Goal: Task Accomplishment & Management: Manage account settings

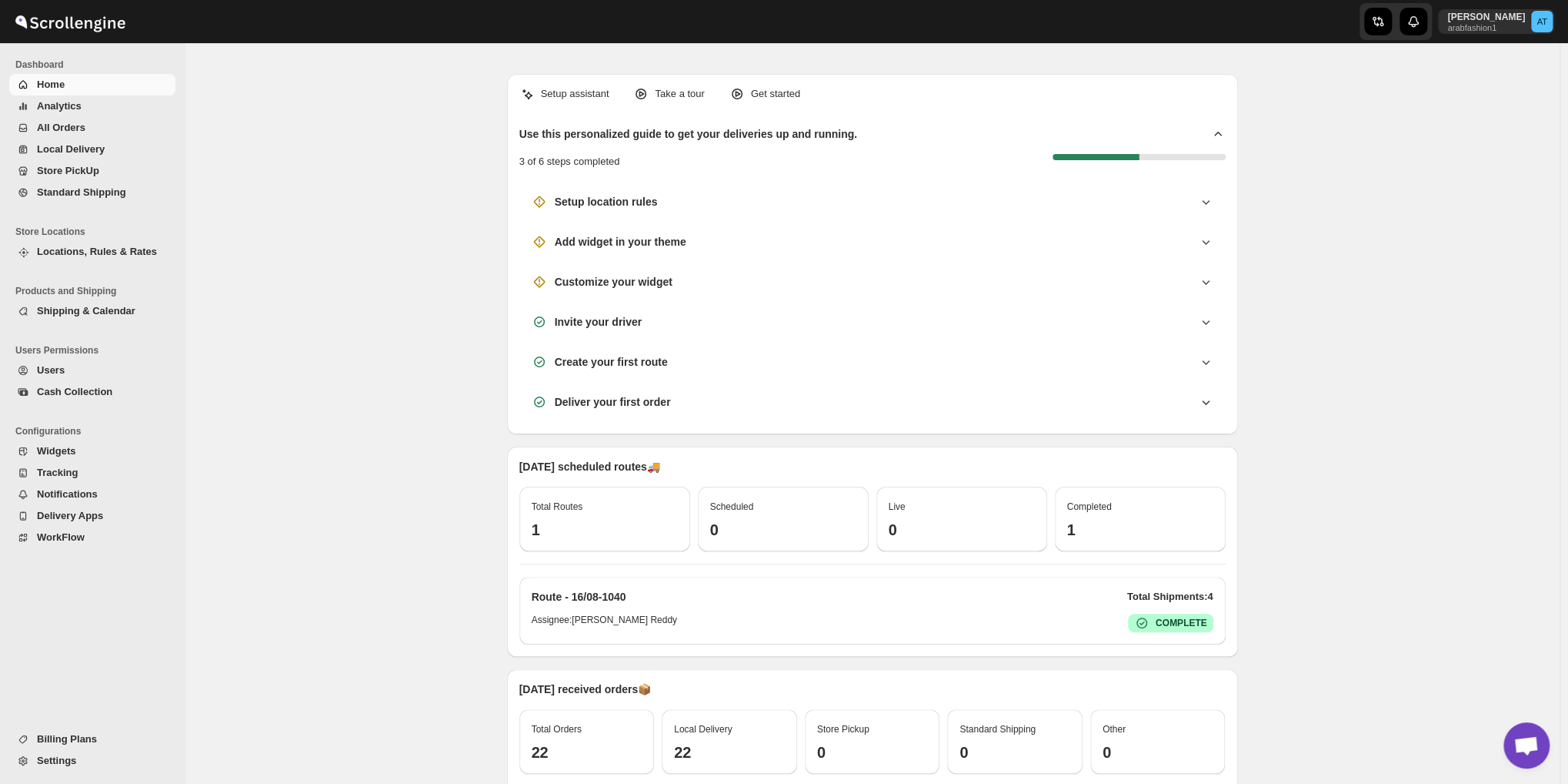
scroll to position [803, 0]
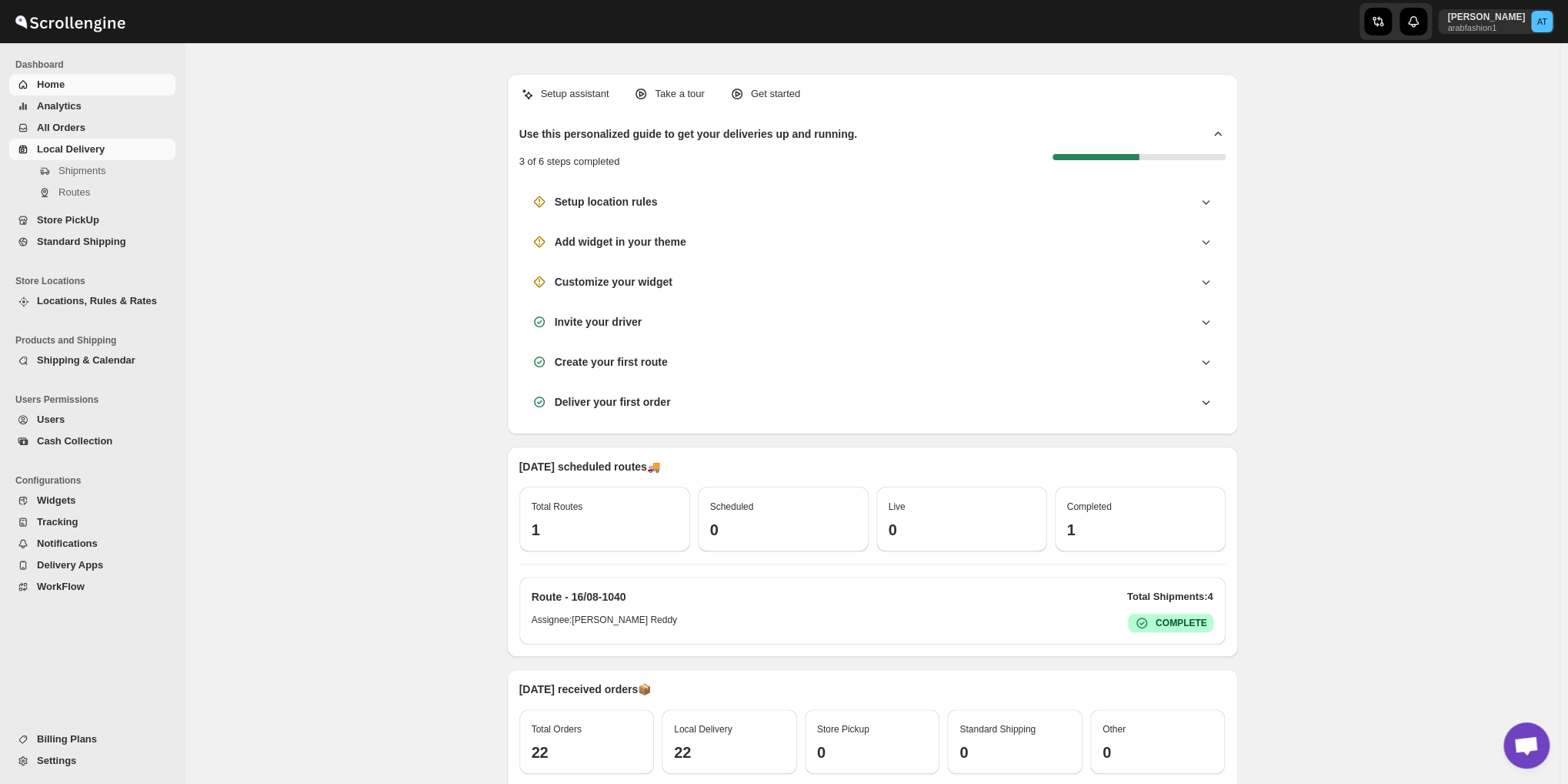
click at [83, 145] on span "Local Delivery" at bounding box center [70, 149] width 68 height 12
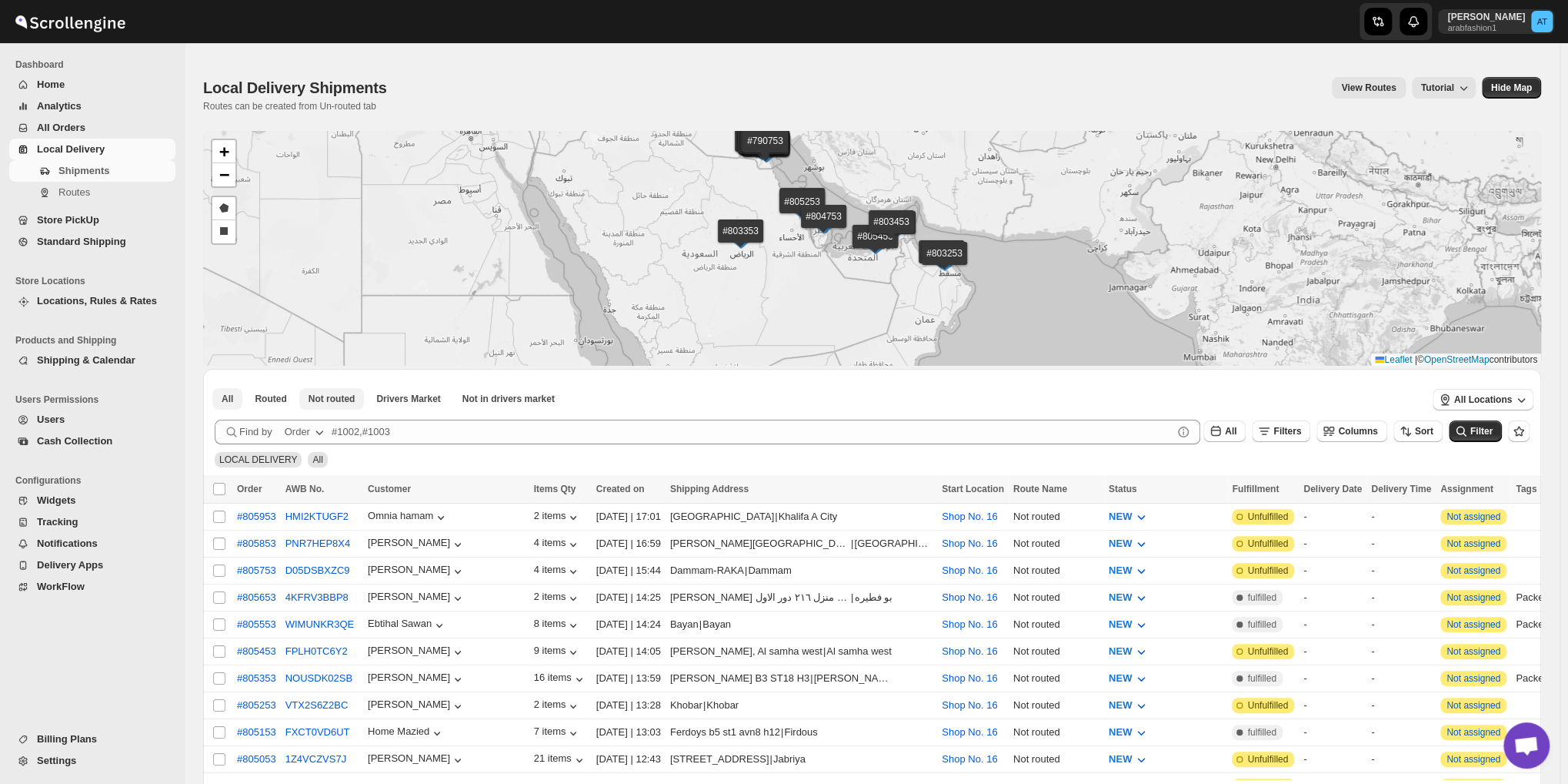
click at [336, 390] on button "Not routed" at bounding box center [332, 399] width 65 height 22
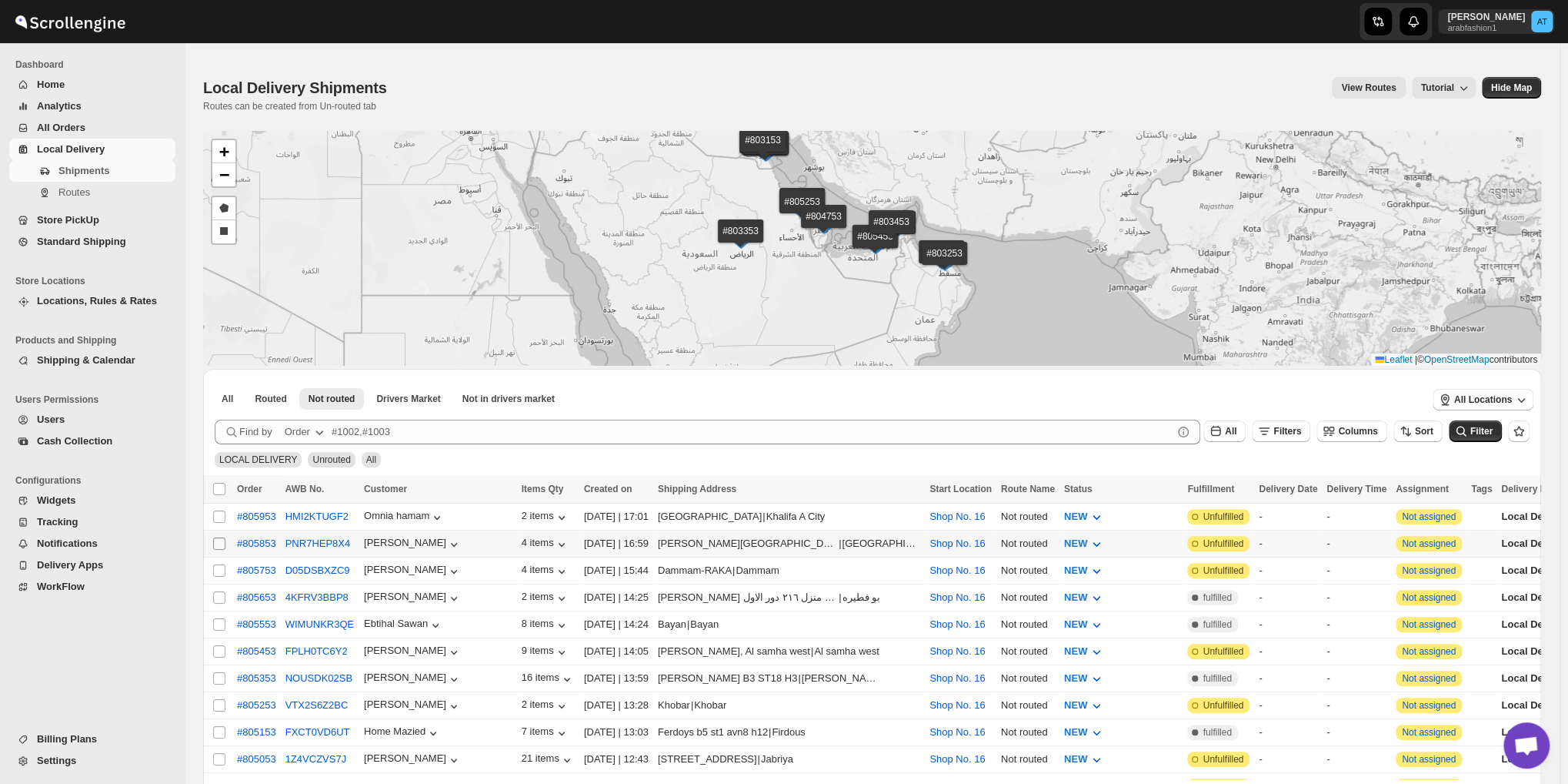
click at [218, 540] on input "Select shipment" at bounding box center [219, 543] width 12 height 12
checkbox input "true"
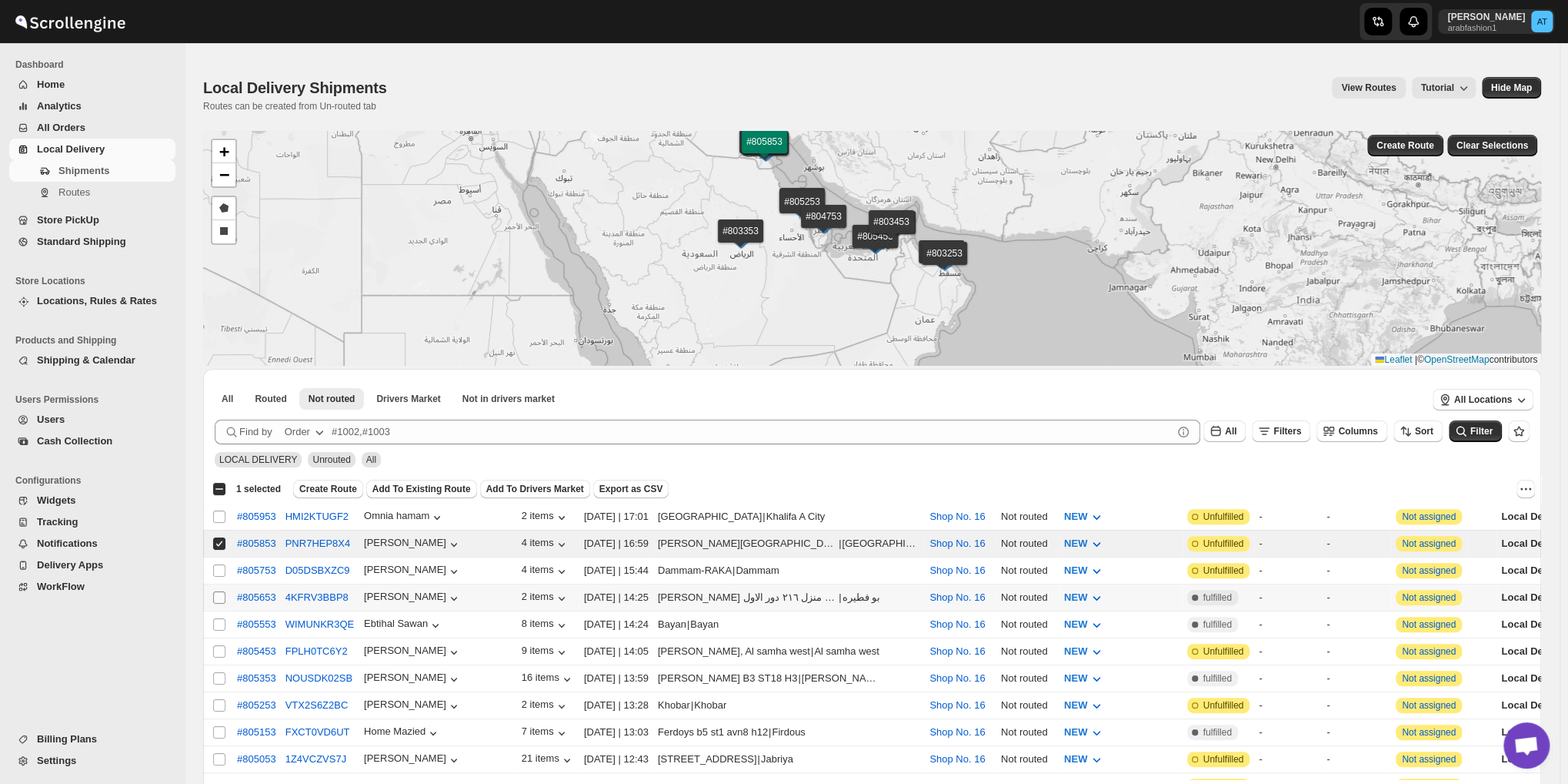
click at [218, 596] on input "Select shipment" at bounding box center [219, 597] width 12 height 12
checkbox input "true"
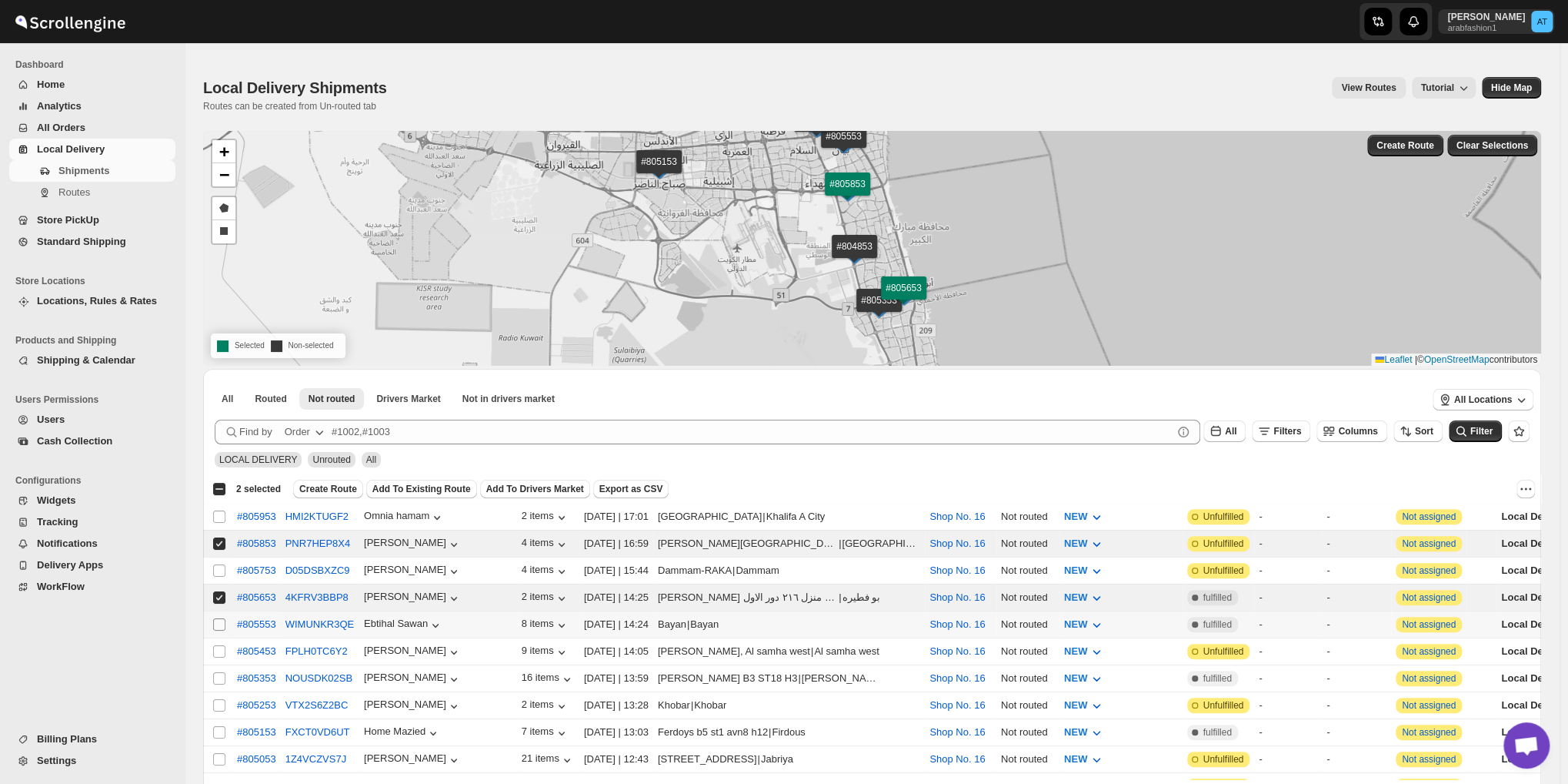
click at [219, 624] on input "Select shipment" at bounding box center [219, 624] width 12 height 12
checkbox input "true"
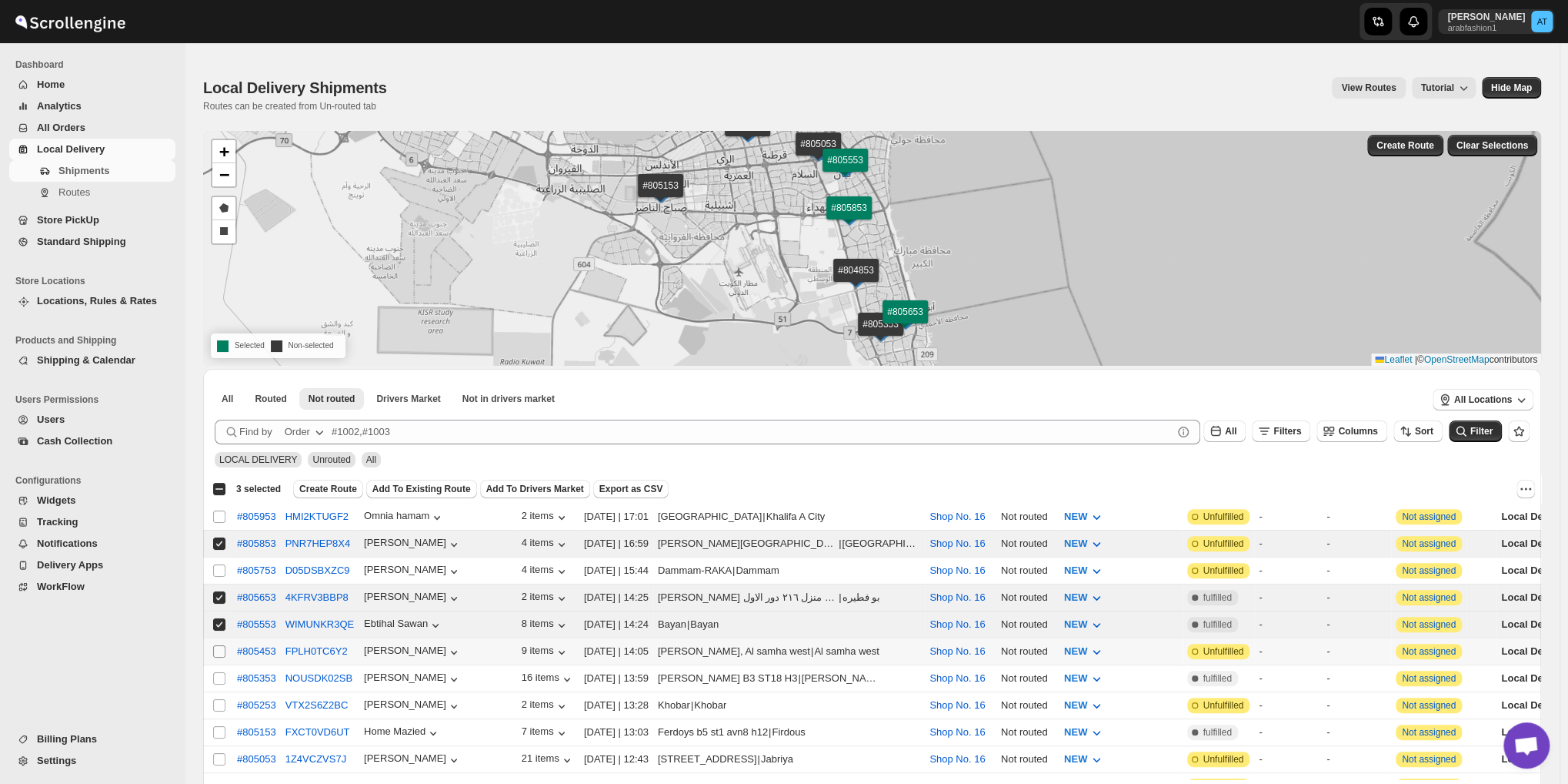
click at [219, 649] on input "Select shipment" at bounding box center [219, 652] width 12 height 12
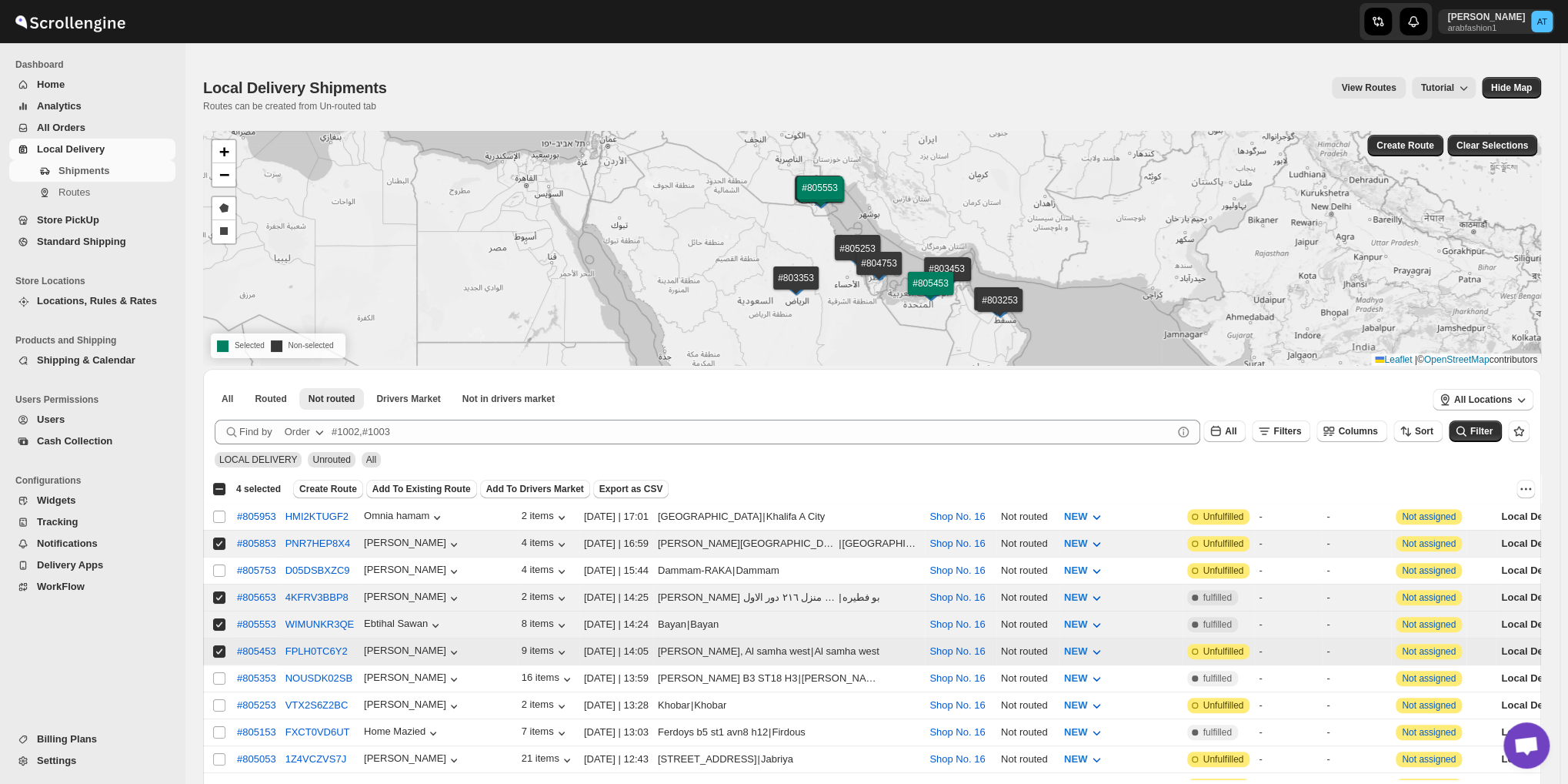
click at [219, 649] on input "Select shipment" at bounding box center [219, 652] width 12 height 12
checkbox input "false"
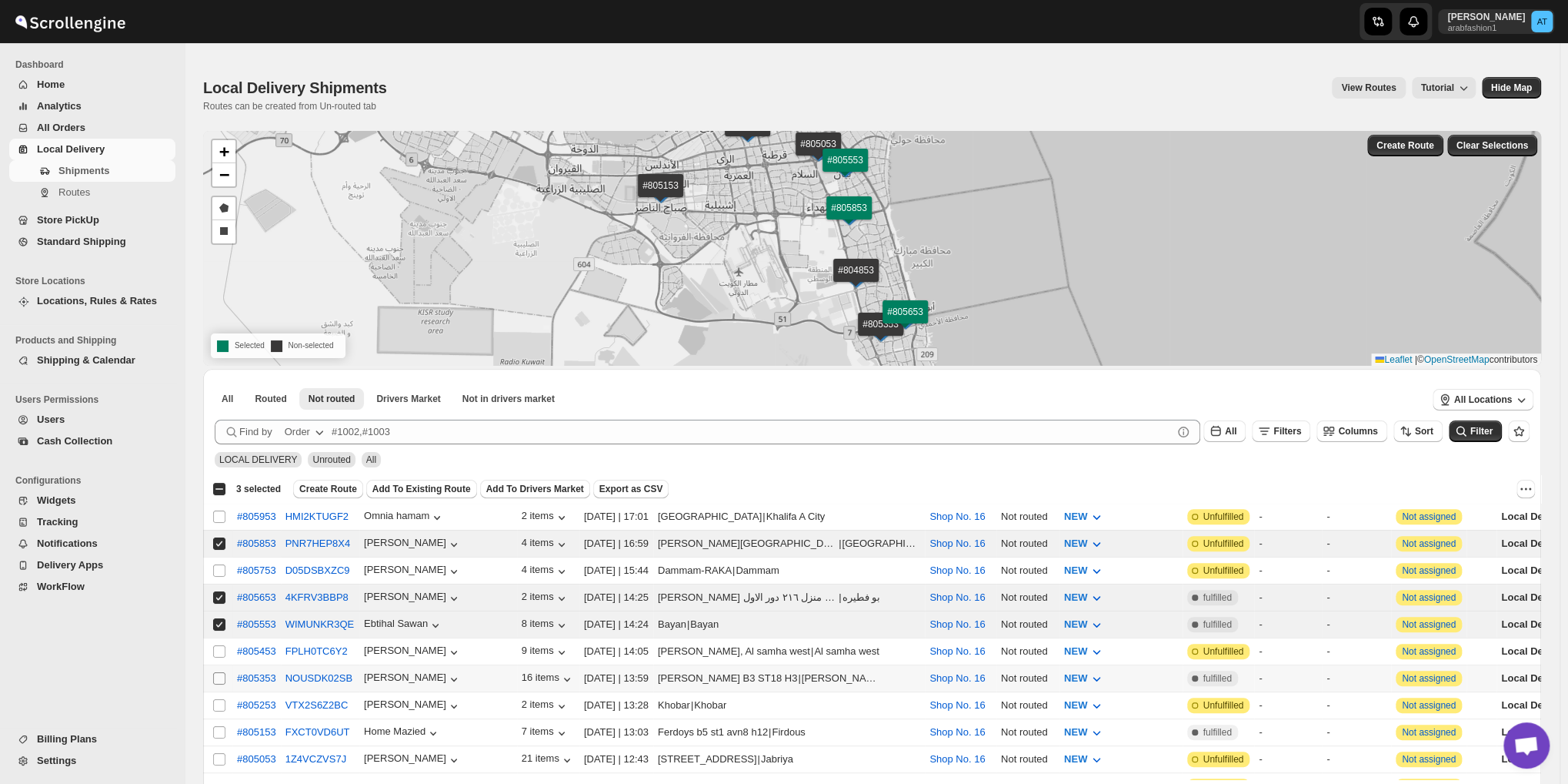
click at [216, 672] on input "Select shipment" at bounding box center [219, 678] width 12 height 12
checkbox input "true"
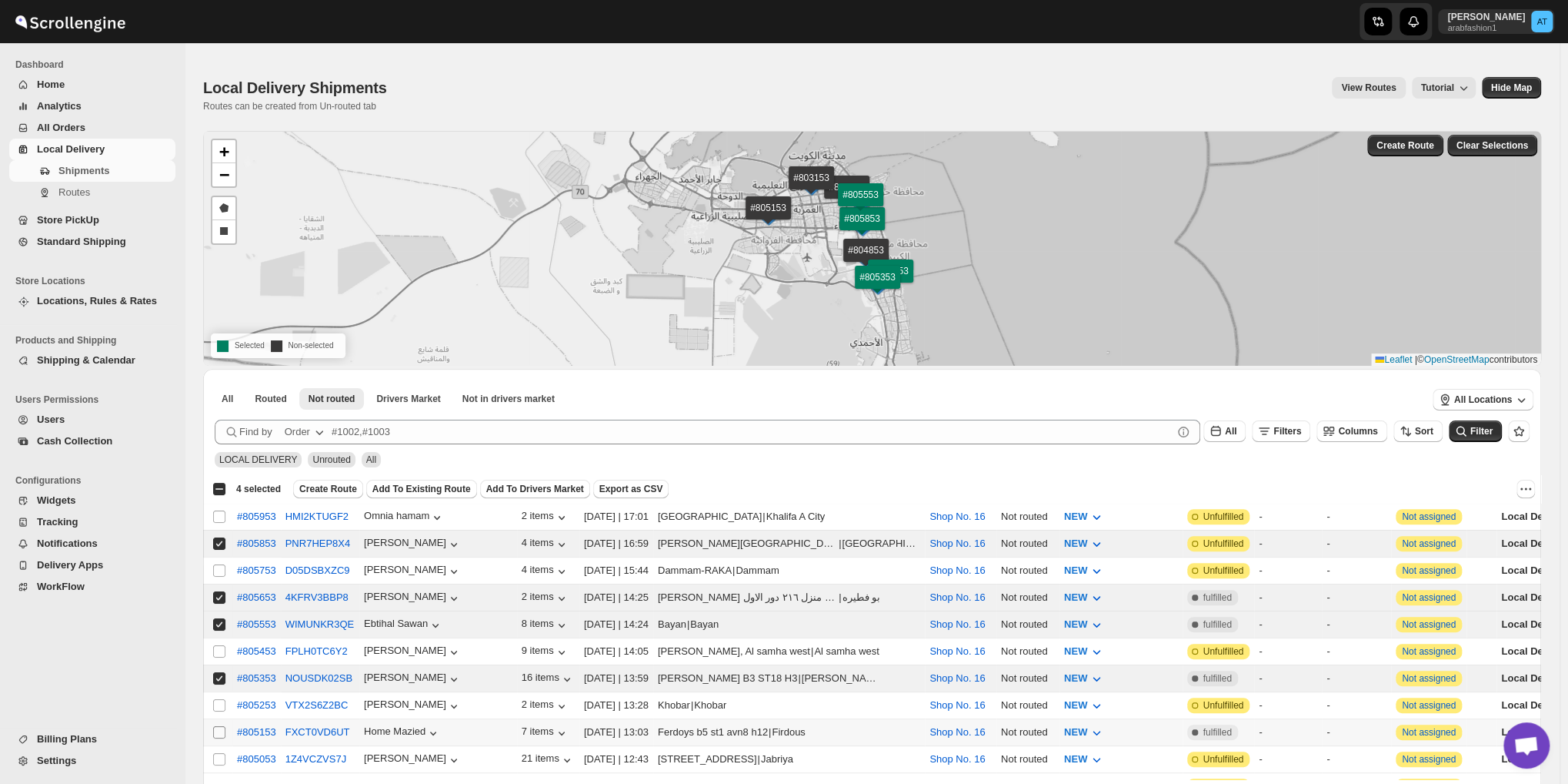
click at [219, 726] on input "Select shipment" at bounding box center [219, 732] width 12 height 12
checkbox input "true"
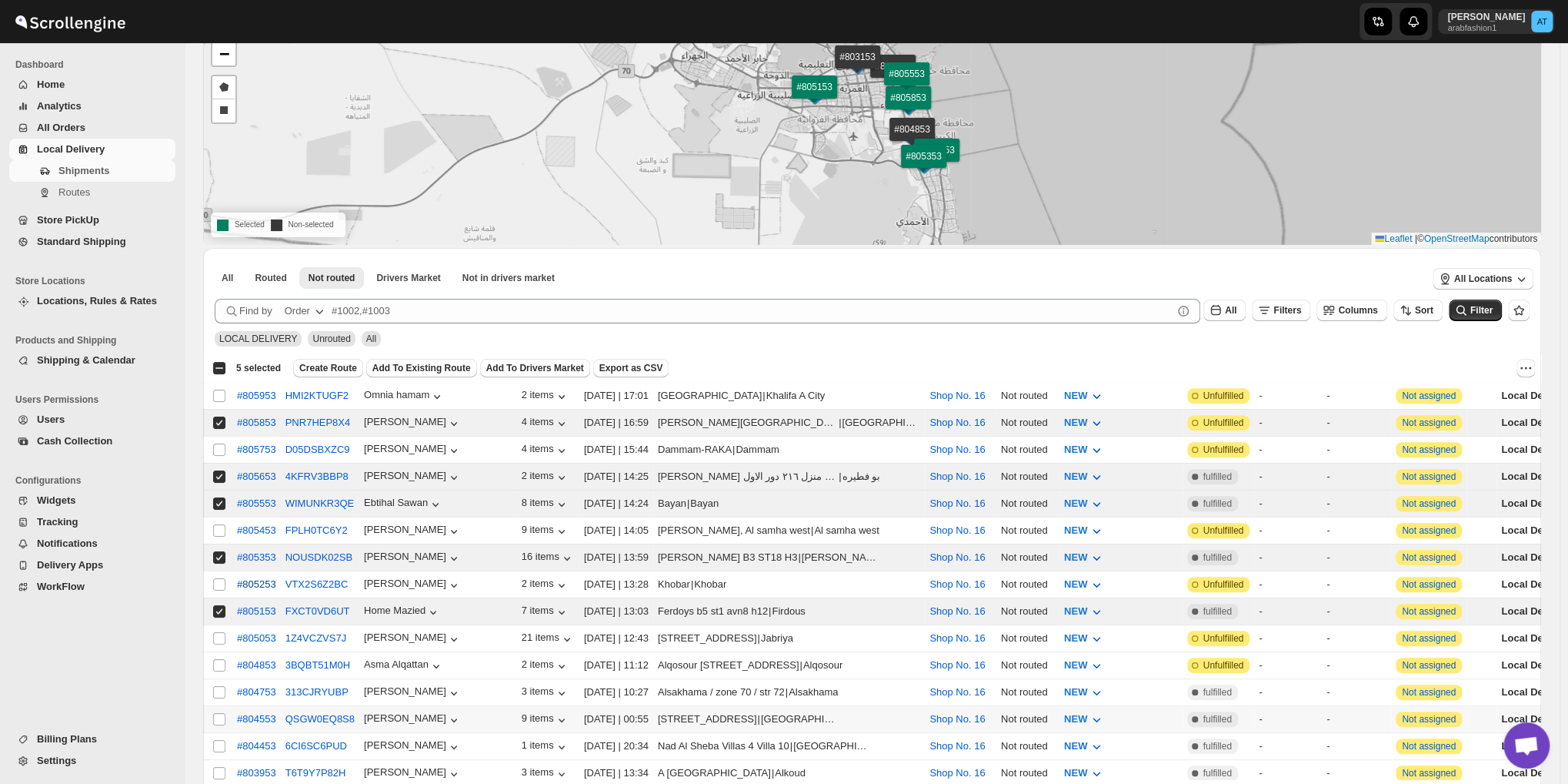
scroll to position [128, 0]
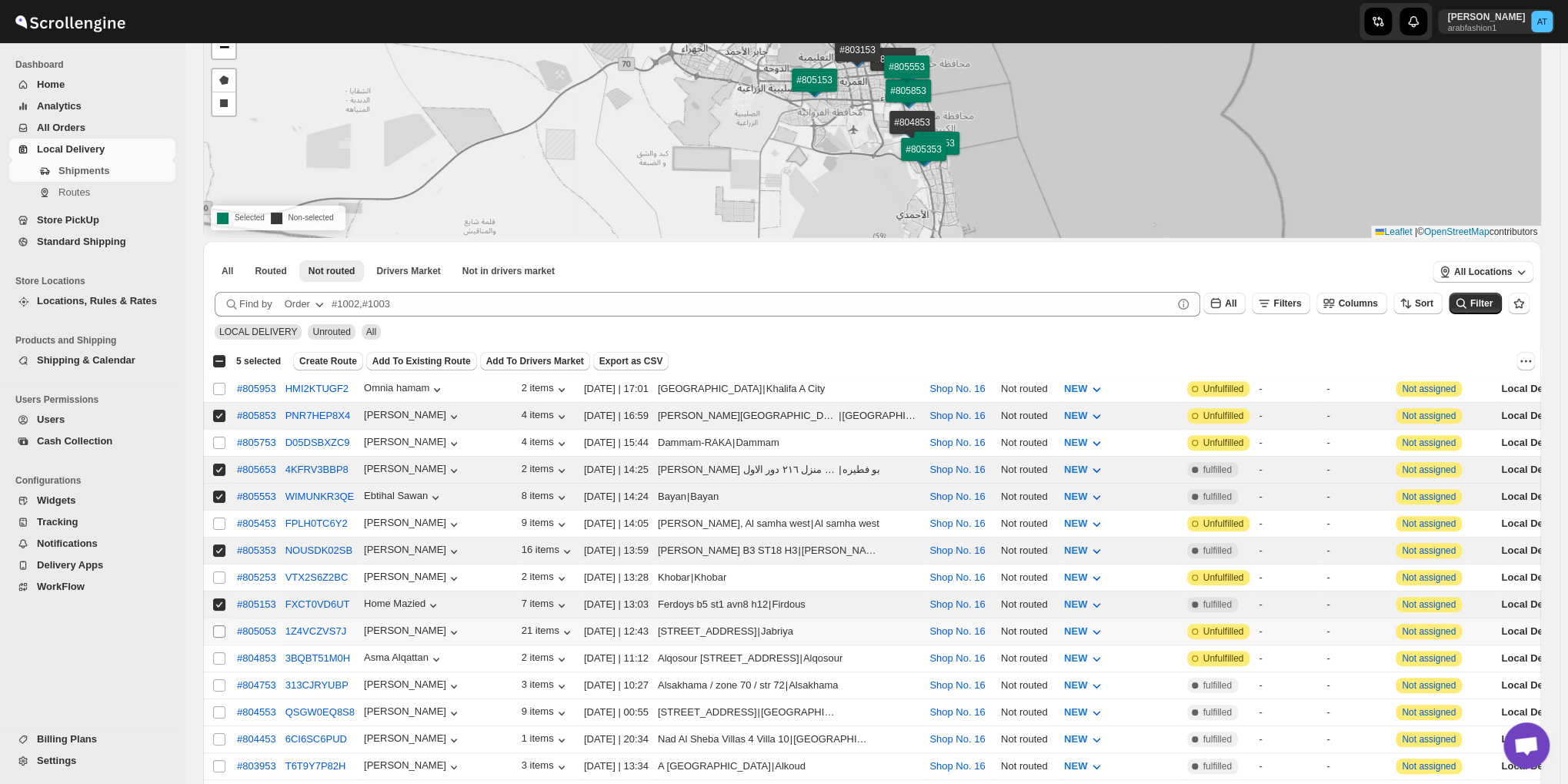
click at [216, 625] on input "Select shipment" at bounding box center [219, 631] width 12 height 12
checkbox input "true"
click at [215, 652] on input "Select shipment" at bounding box center [219, 659] width 12 height 12
checkbox input "true"
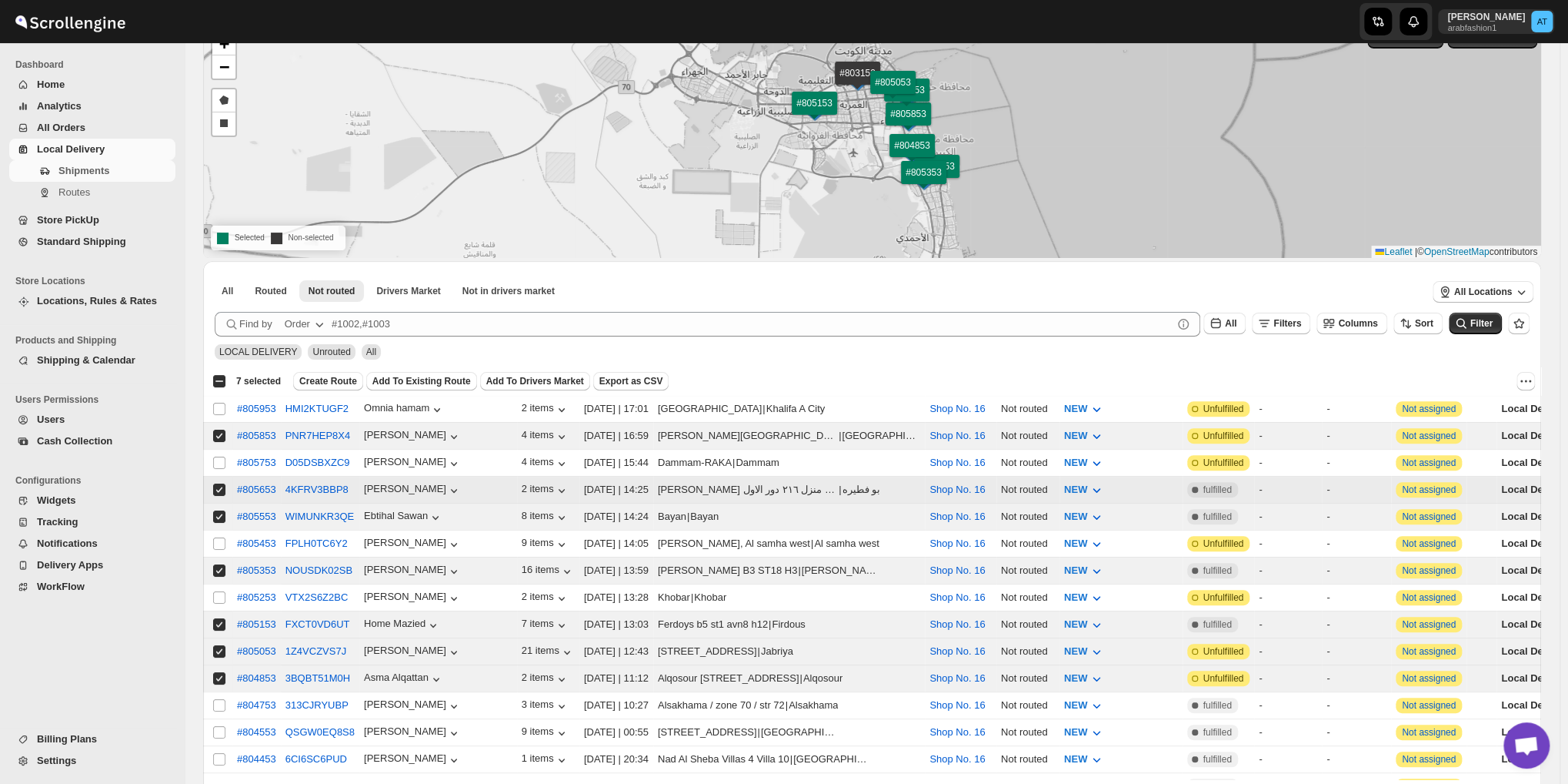
scroll to position [106, 0]
click at [313, 381] on span "Create Route" at bounding box center [328, 383] width 58 height 12
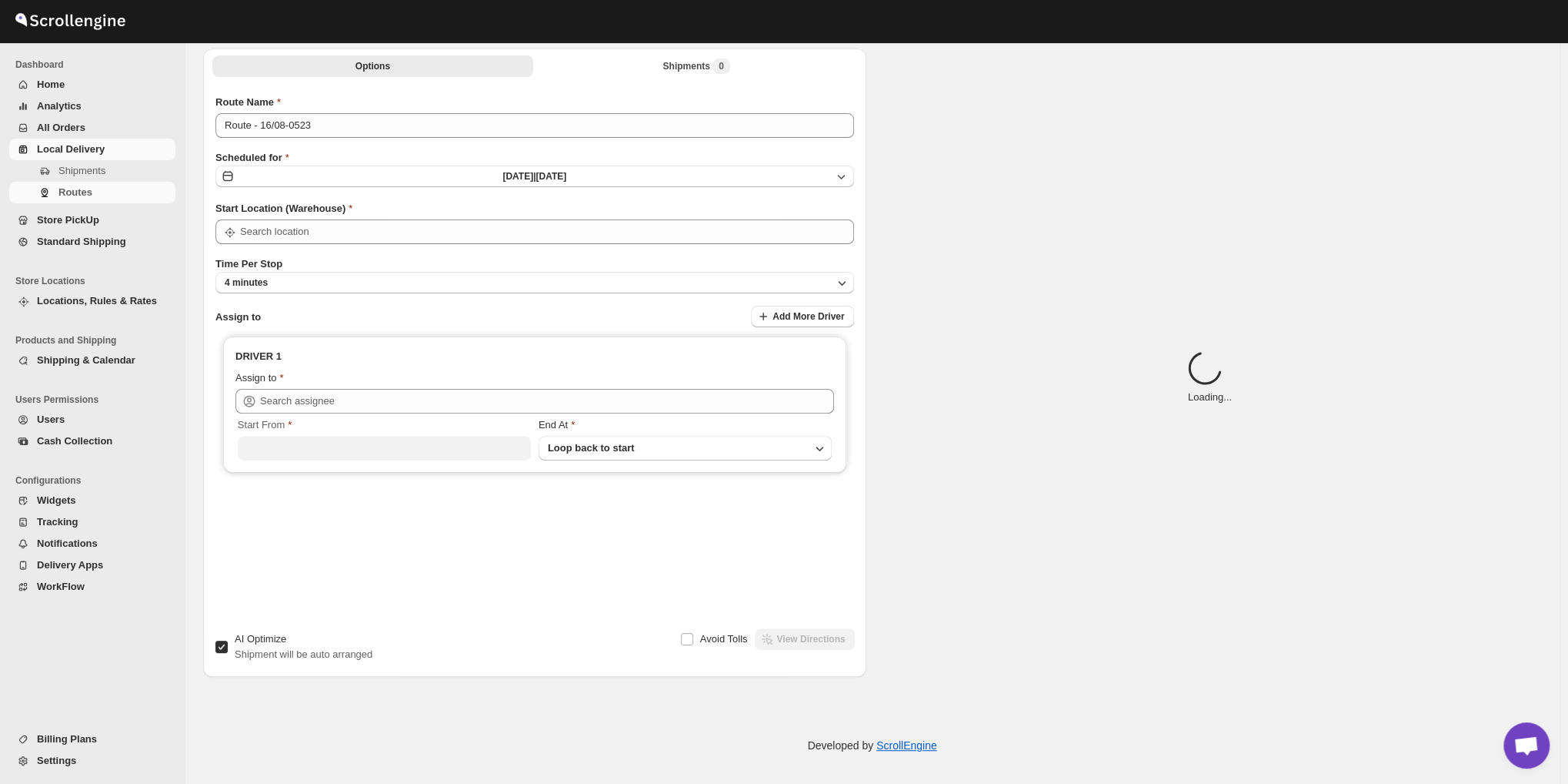
type input "Route - 16/08-0523"
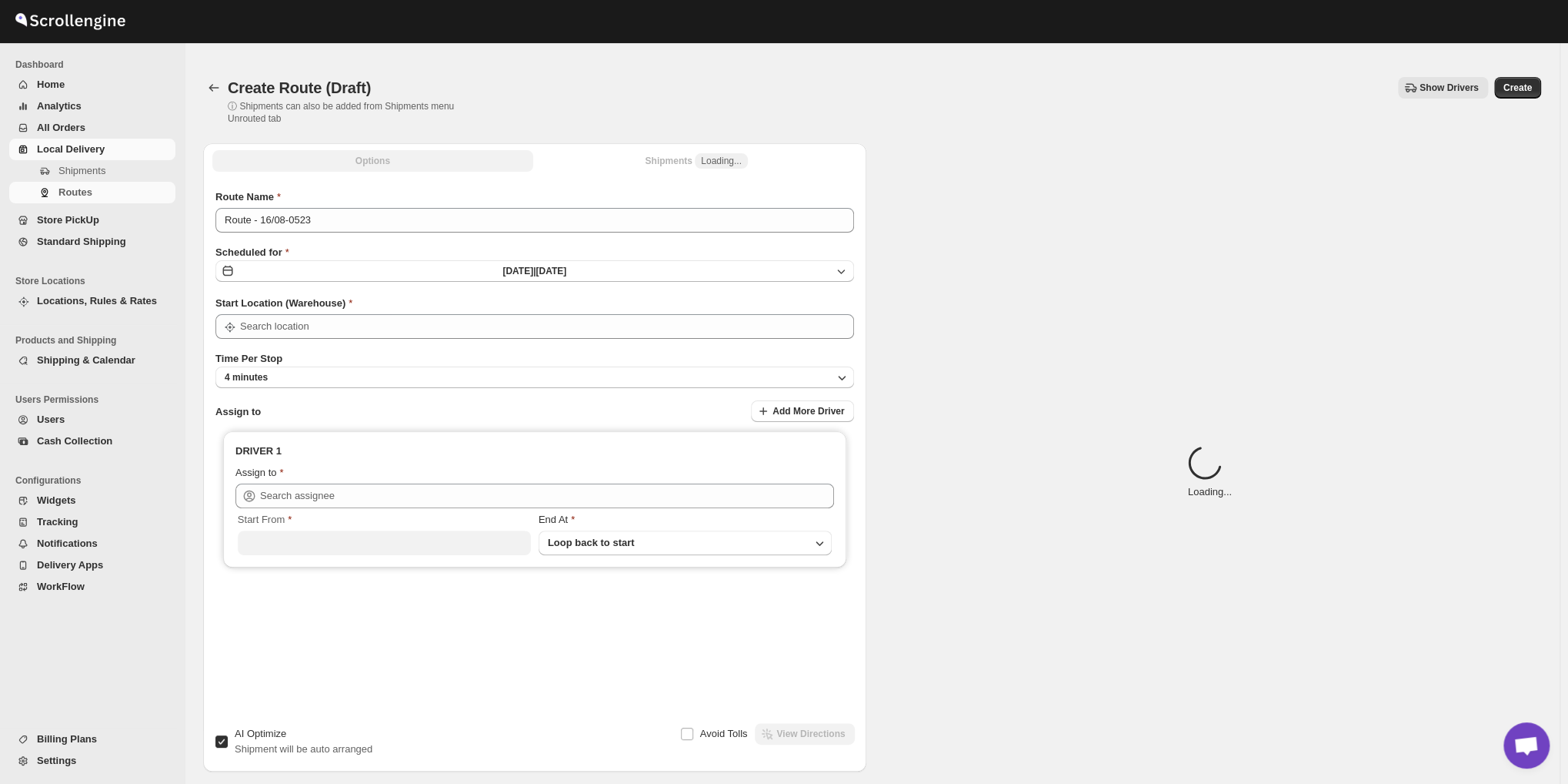
type input "Shop No. 16"
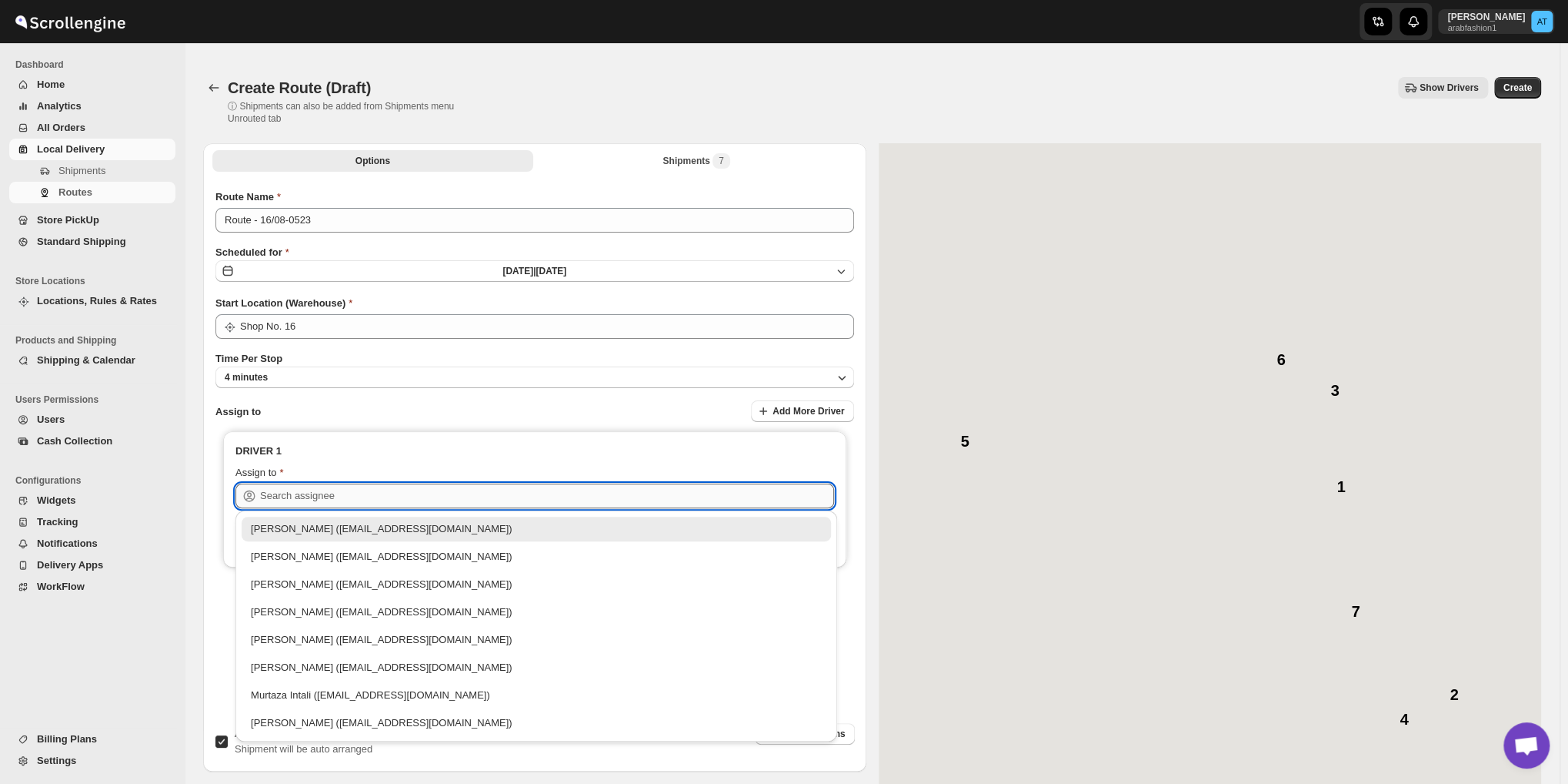
click at [444, 488] on input "text" at bounding box center [547, 496] width 574 height 25
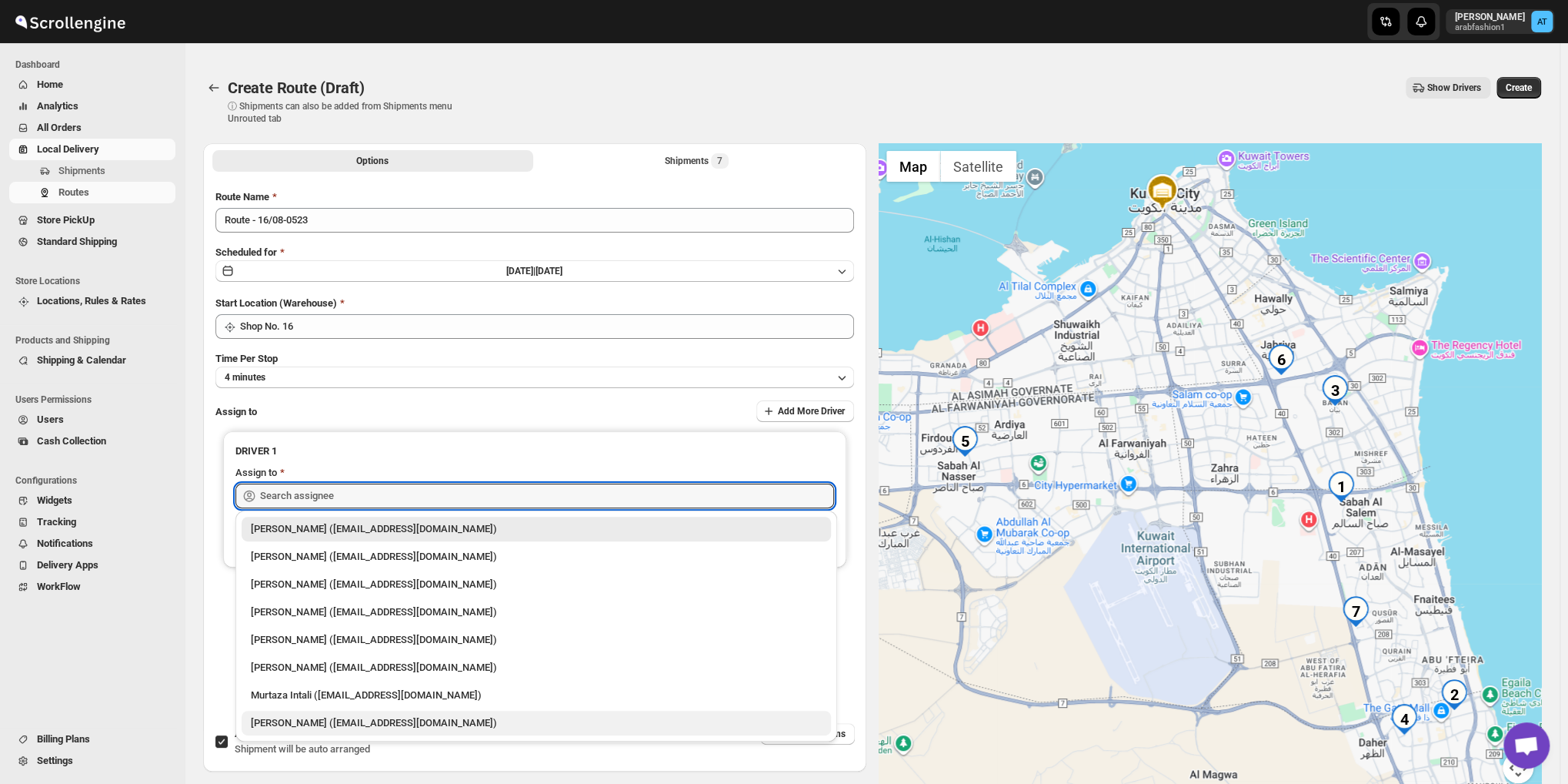
click at [402, 725] on div "[PERSON_NAME] ([EMAIL_ADDRESS][DOMAIN_NAME])" at bounding box center [536, 723] width 571 height 16
type input "[PERSON_NAME] ([EMAIL_ADDRESS][DOMAIN_NAME])"
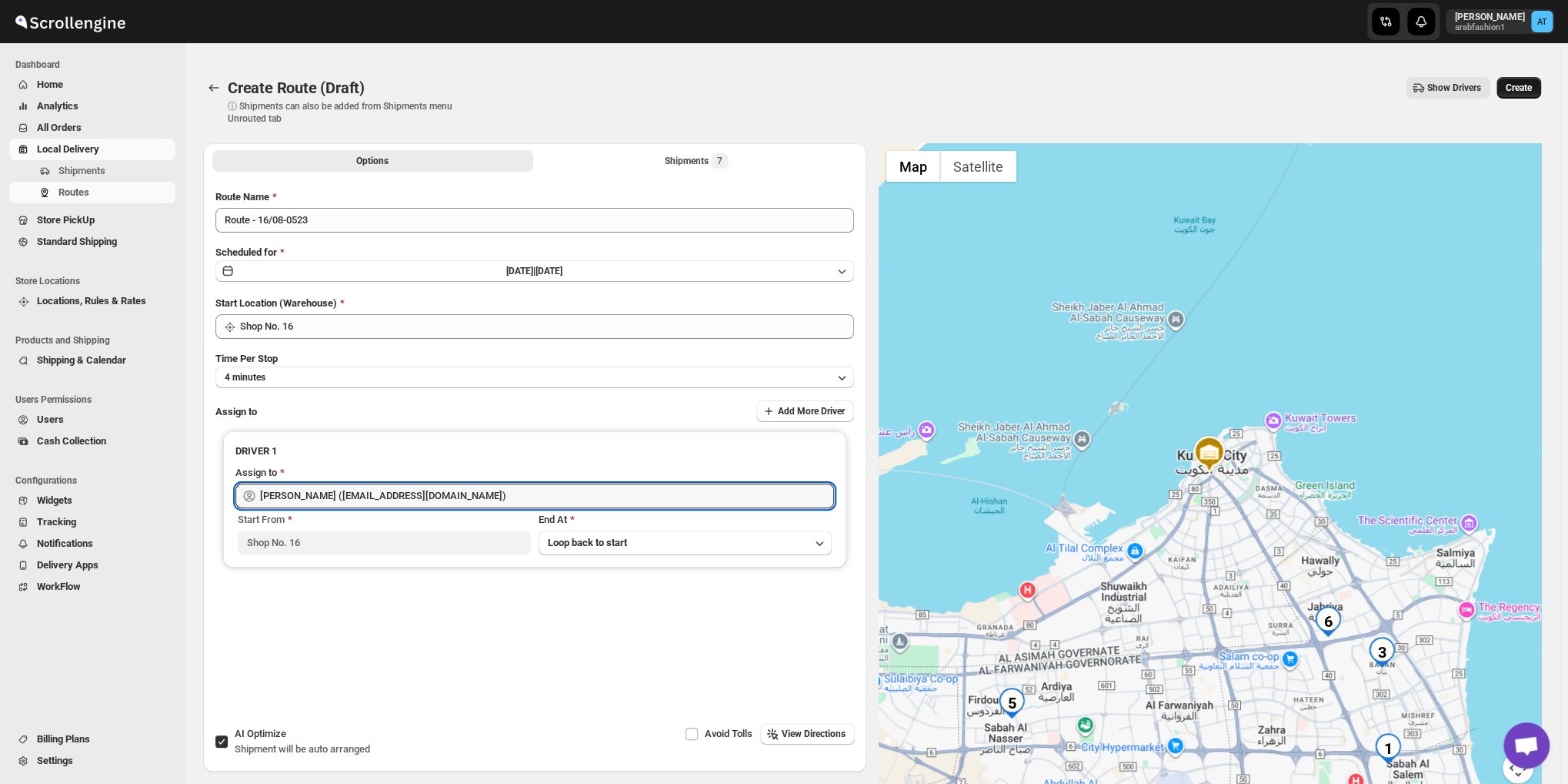
click at [1527, 83] on span "Create" at bounding box center [1519, 88] width 26 height 12
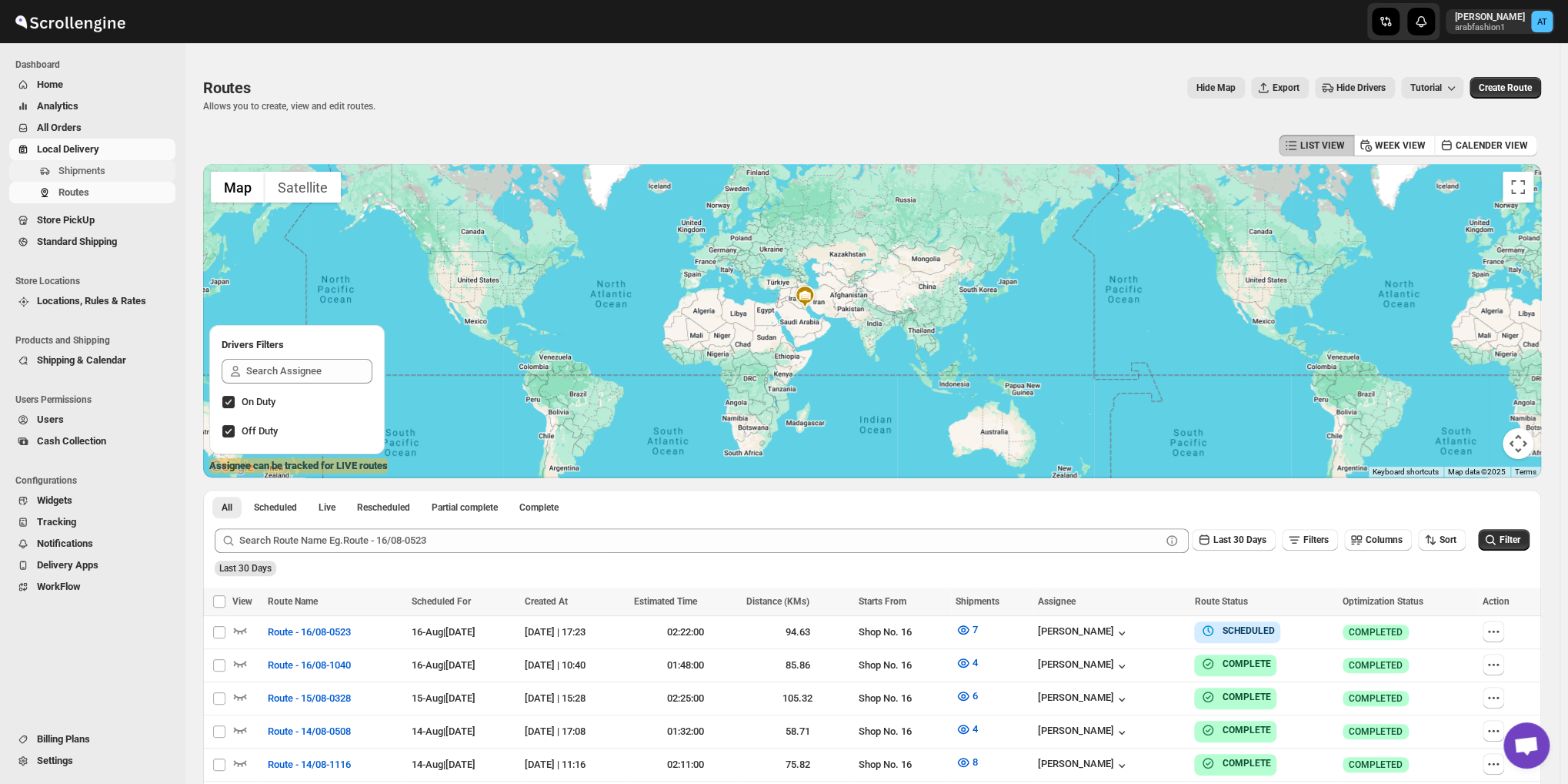
click at [104, 170] on span "Shipments" at bounding box center [82, 171] width 47 height 12
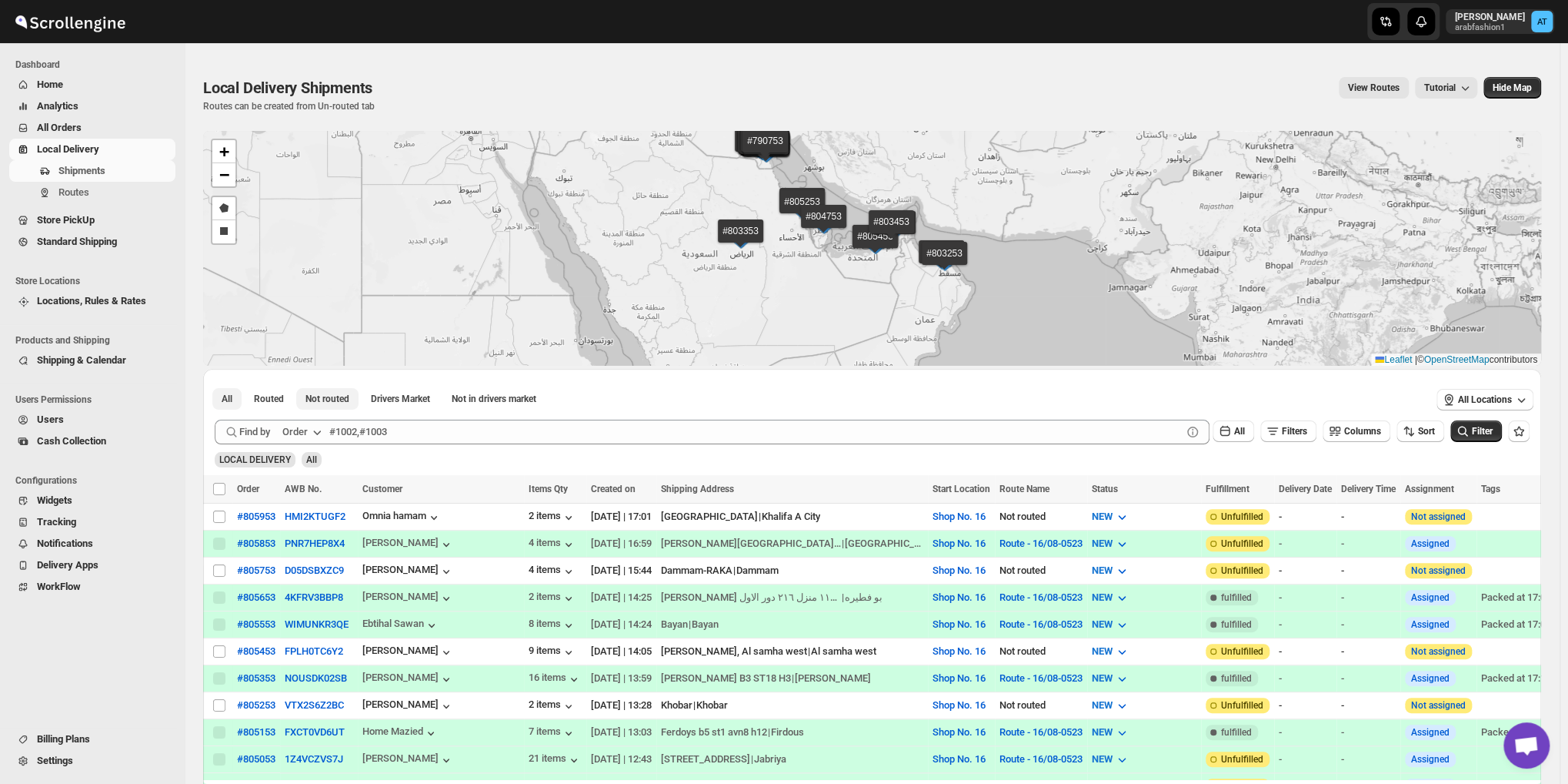
click at [323, 406] on button "Not routed" at bounding box center [328, 399] width 62 height 22
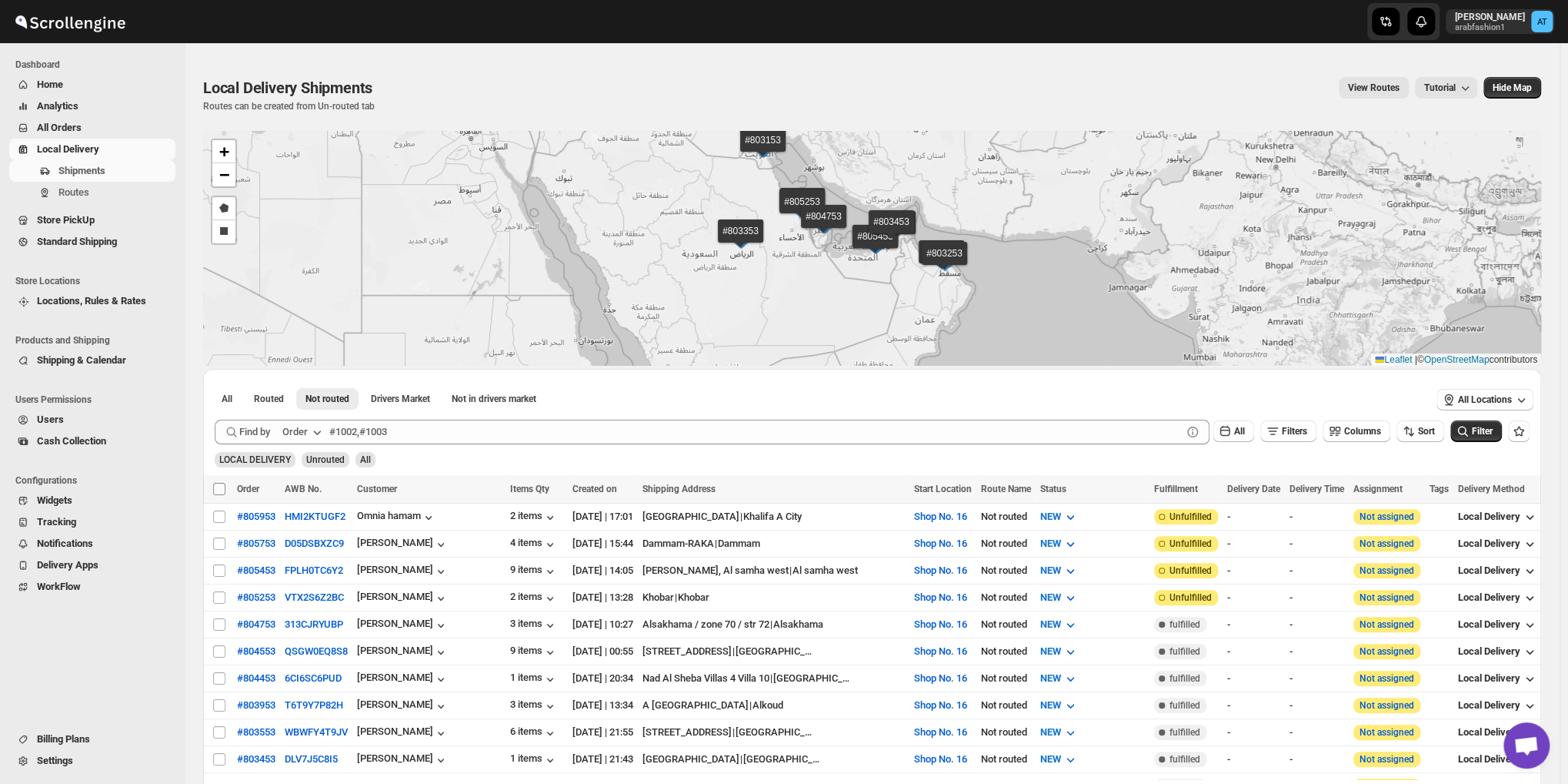
click at [216, 489] on input "Select all shipments" at bounding box center [219, 489] width 12 height 12
checkbox input "true"
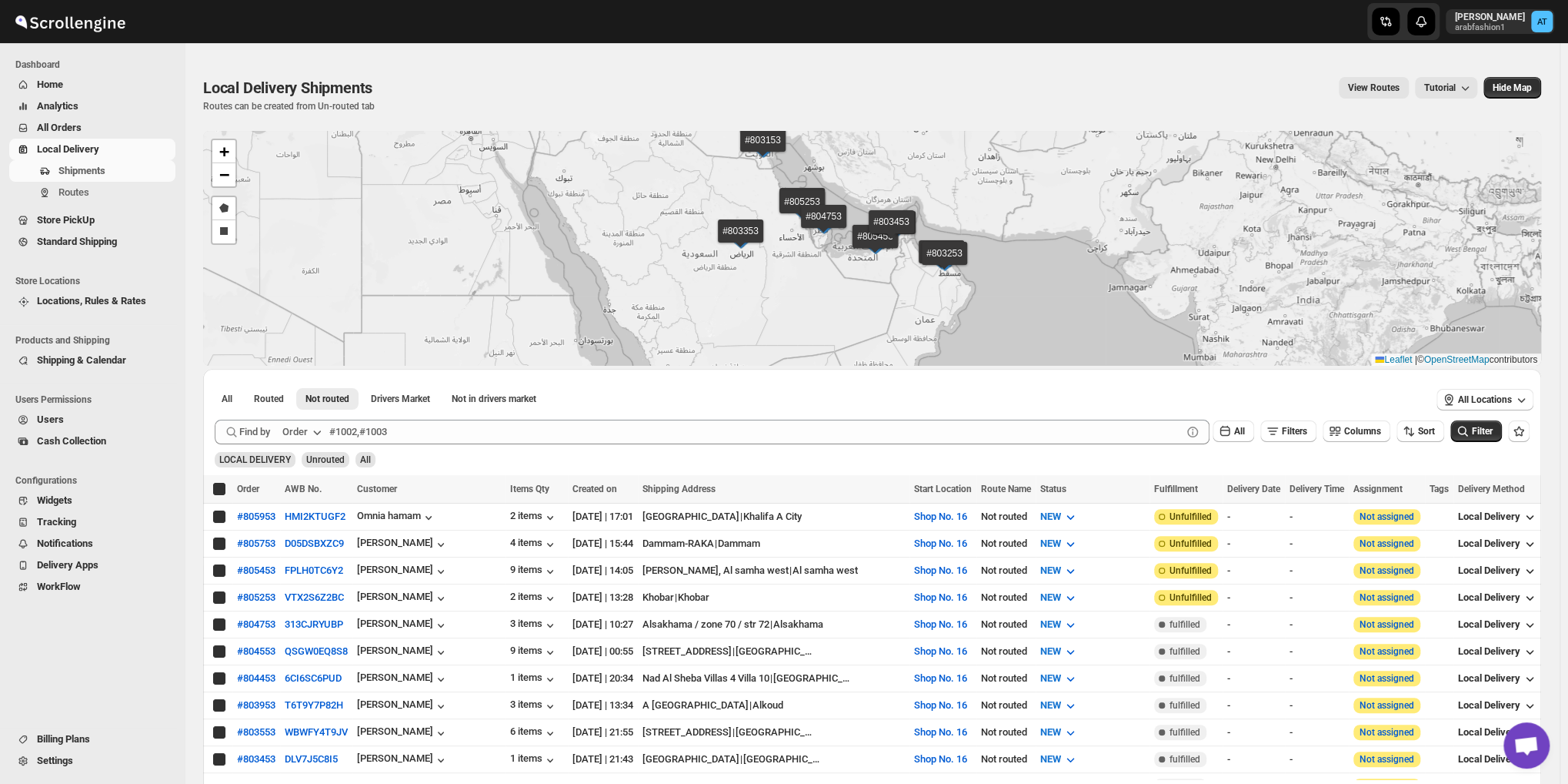
checkbox input "true"
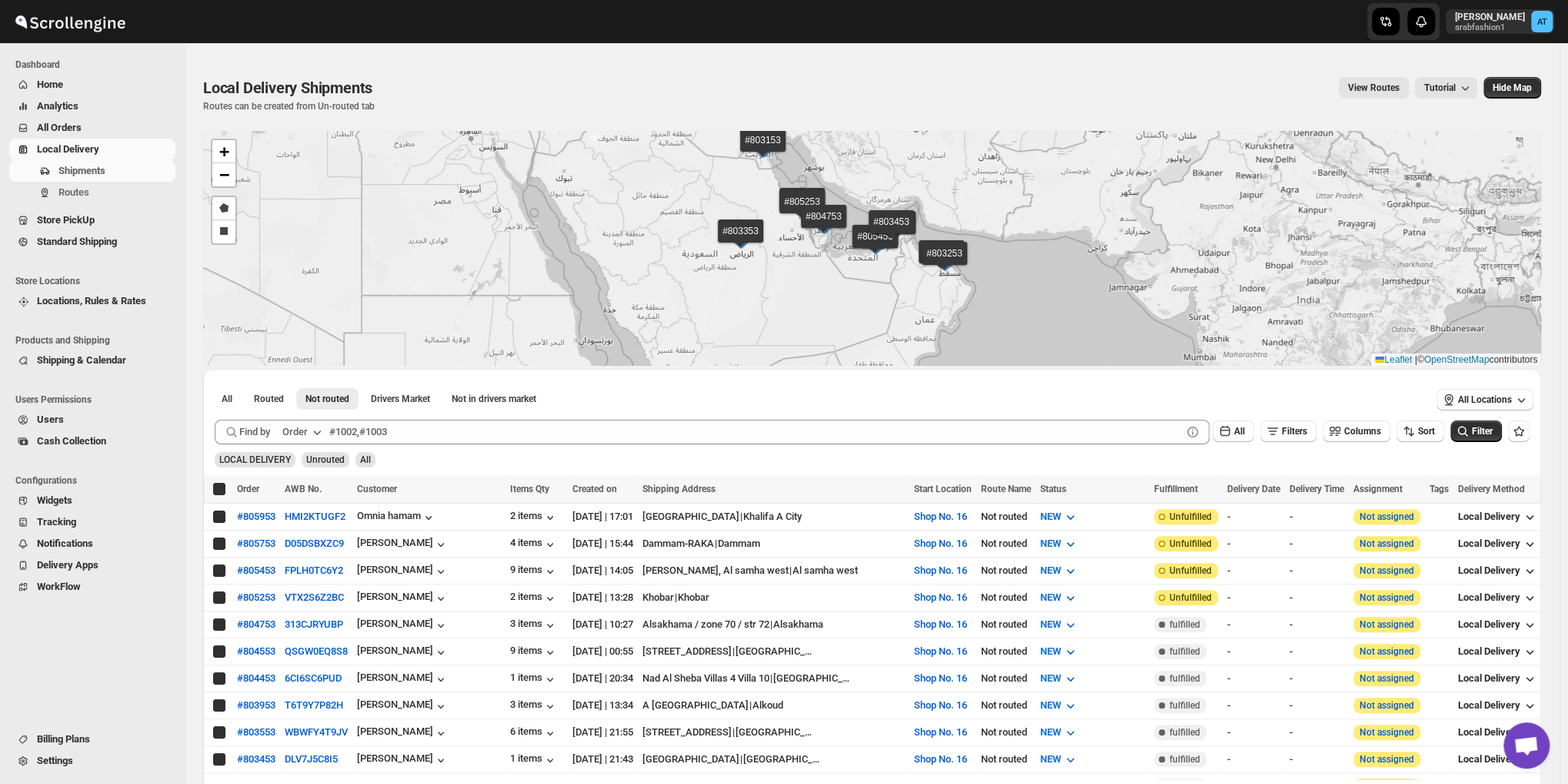
checkbox input "true"
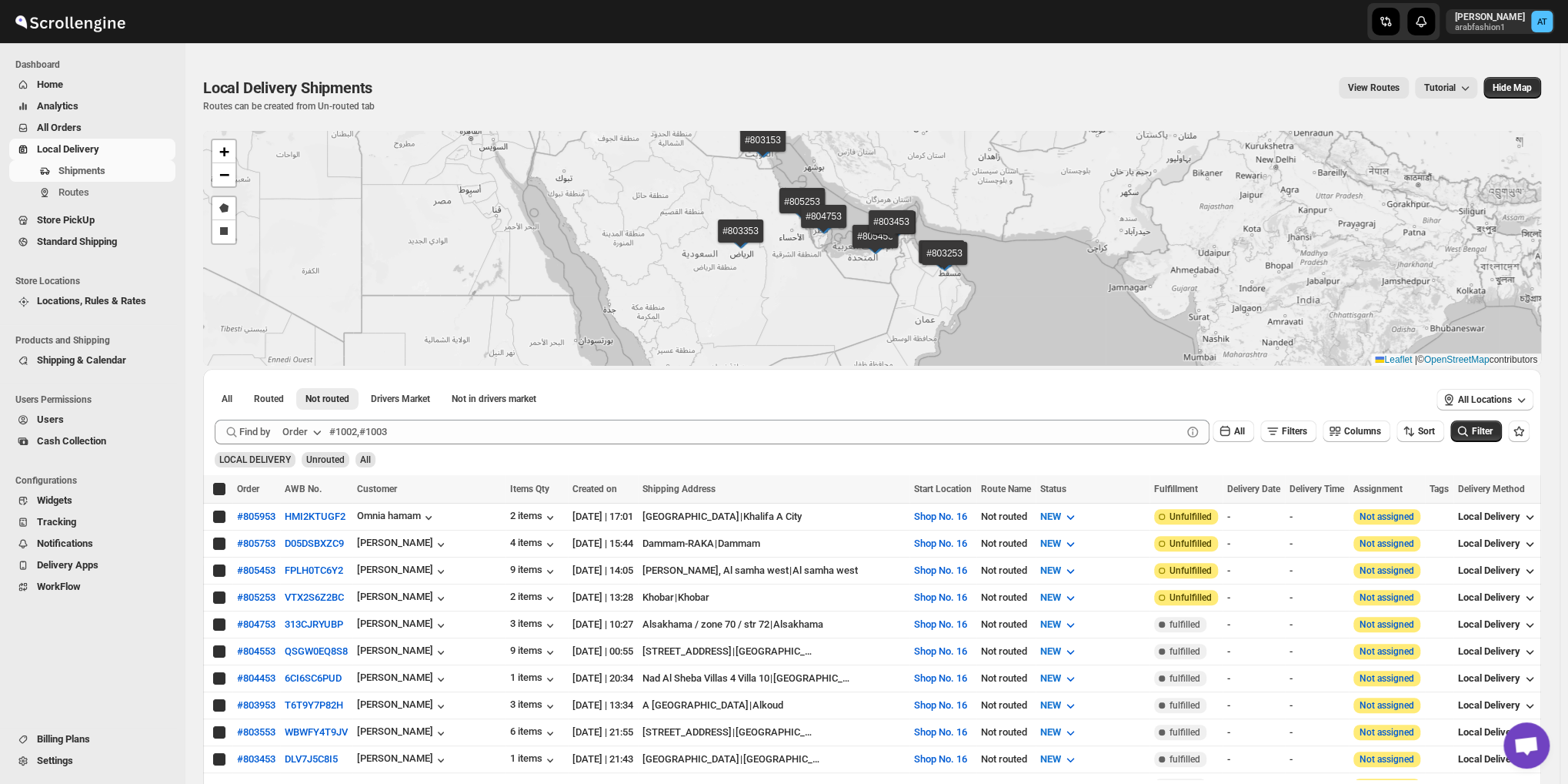
checkbox input "true"
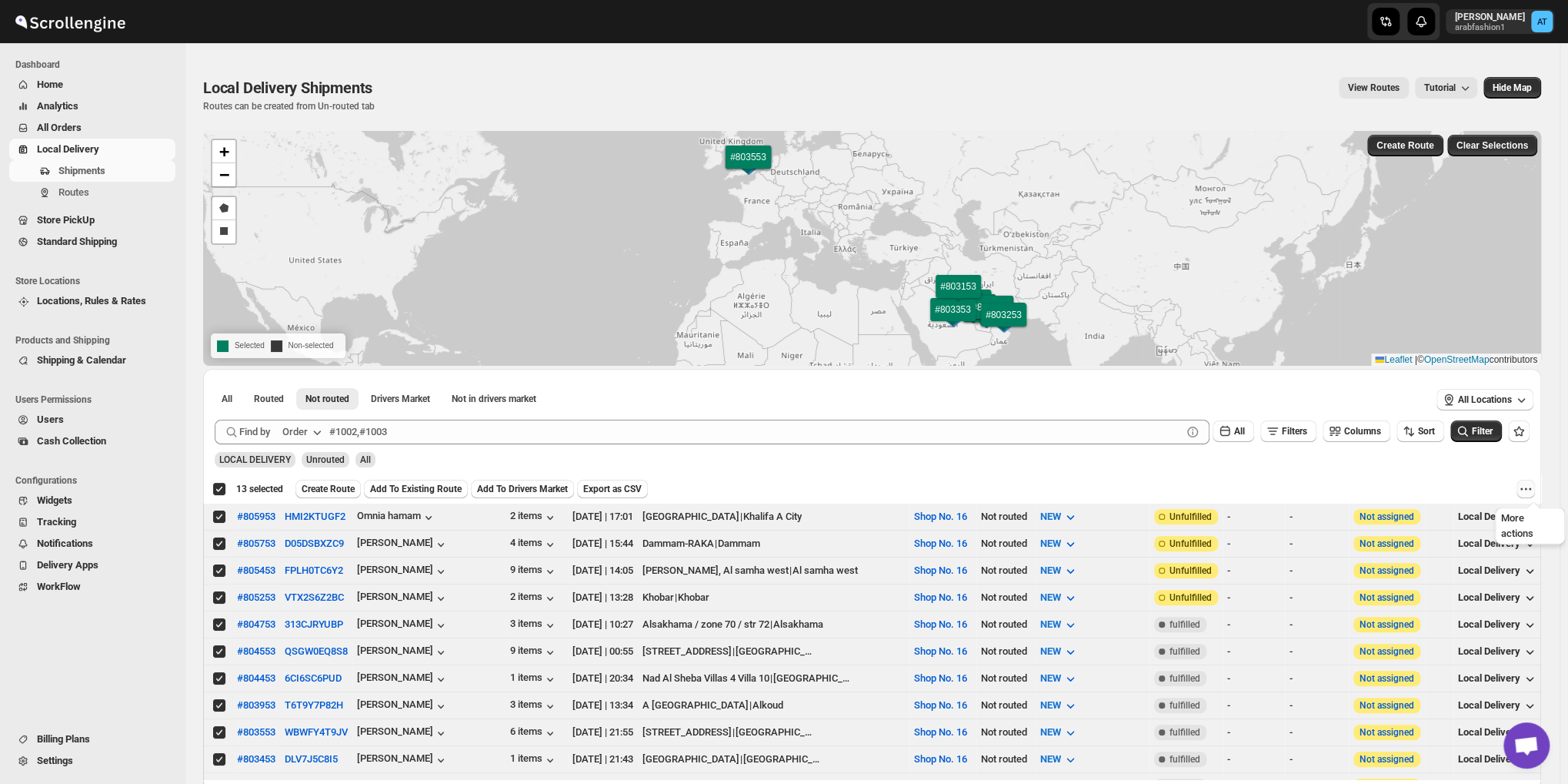
click at [1535, 484] on button "More actions" at bounding box center [1526, 489] width 19 height 19
click at [1450, 547] on span "MOVE TO STANDARD SHIPPING" at bounding box center [1462, 544] width 143 height 12
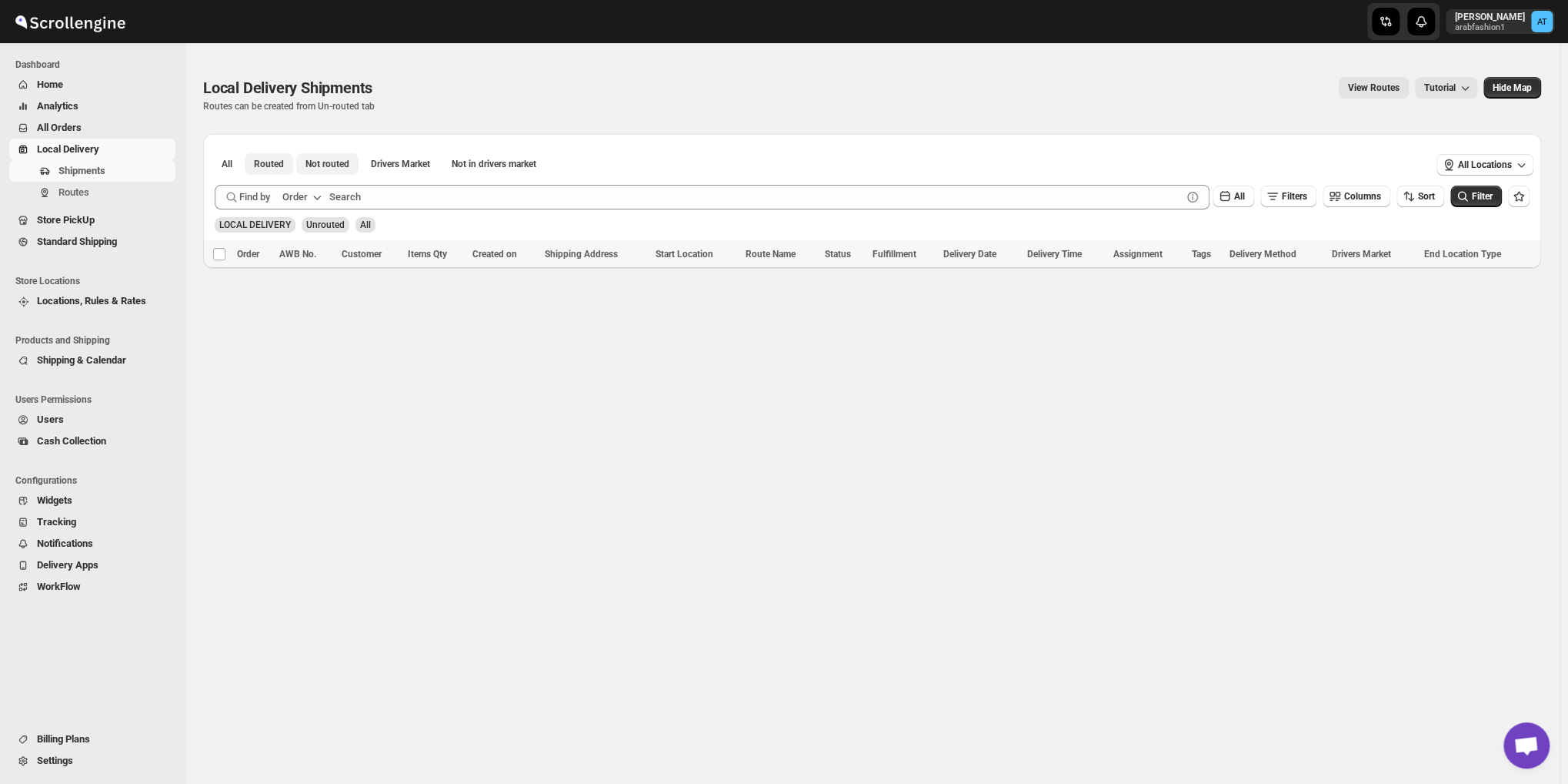
click at [250, 161] on button "Routed" at bounding box center [268, 164] width 48 height 22
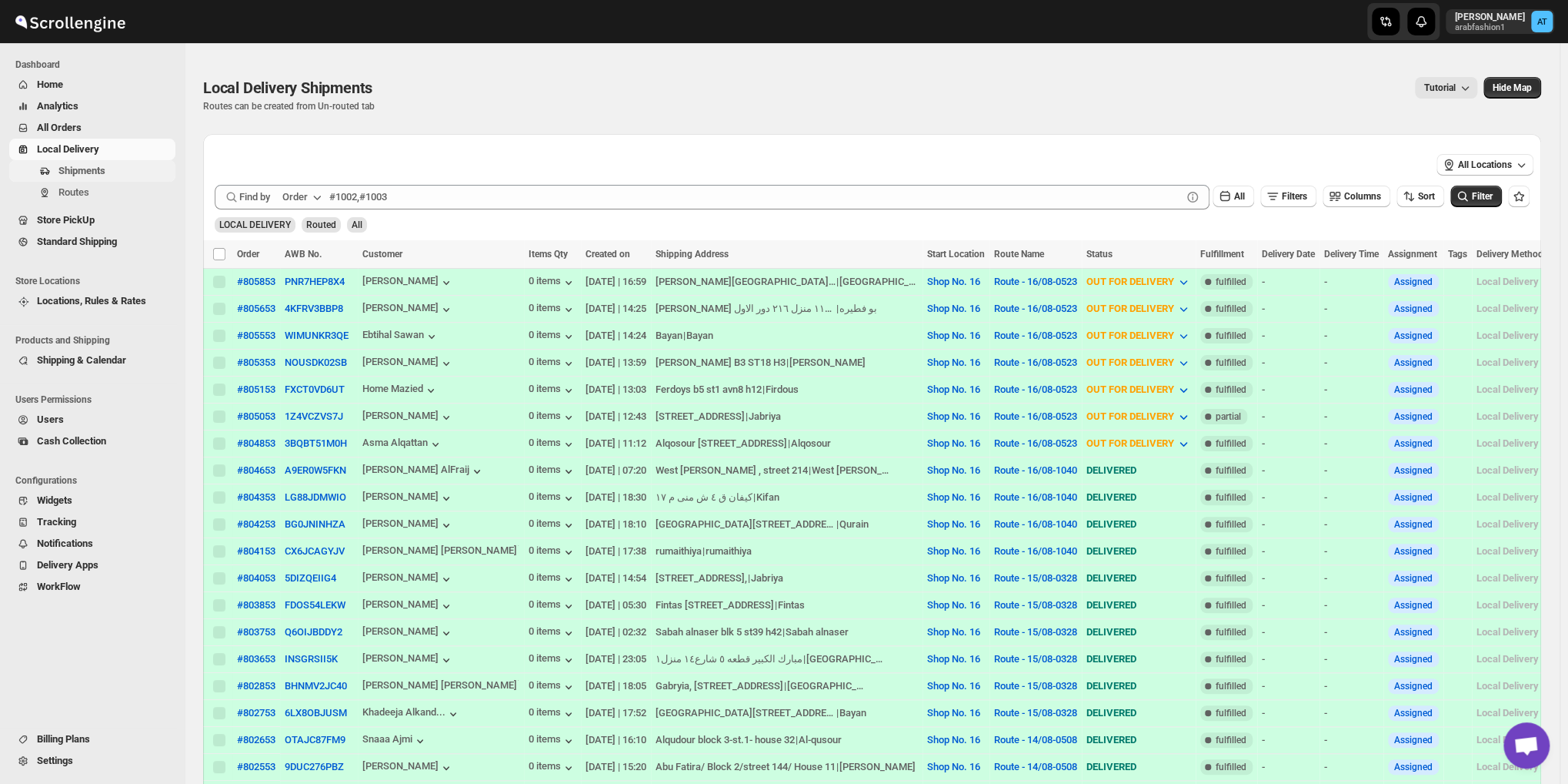
click at [78, 171] on span "Shipments" at bounding box center [82, 171] width 47 height 12
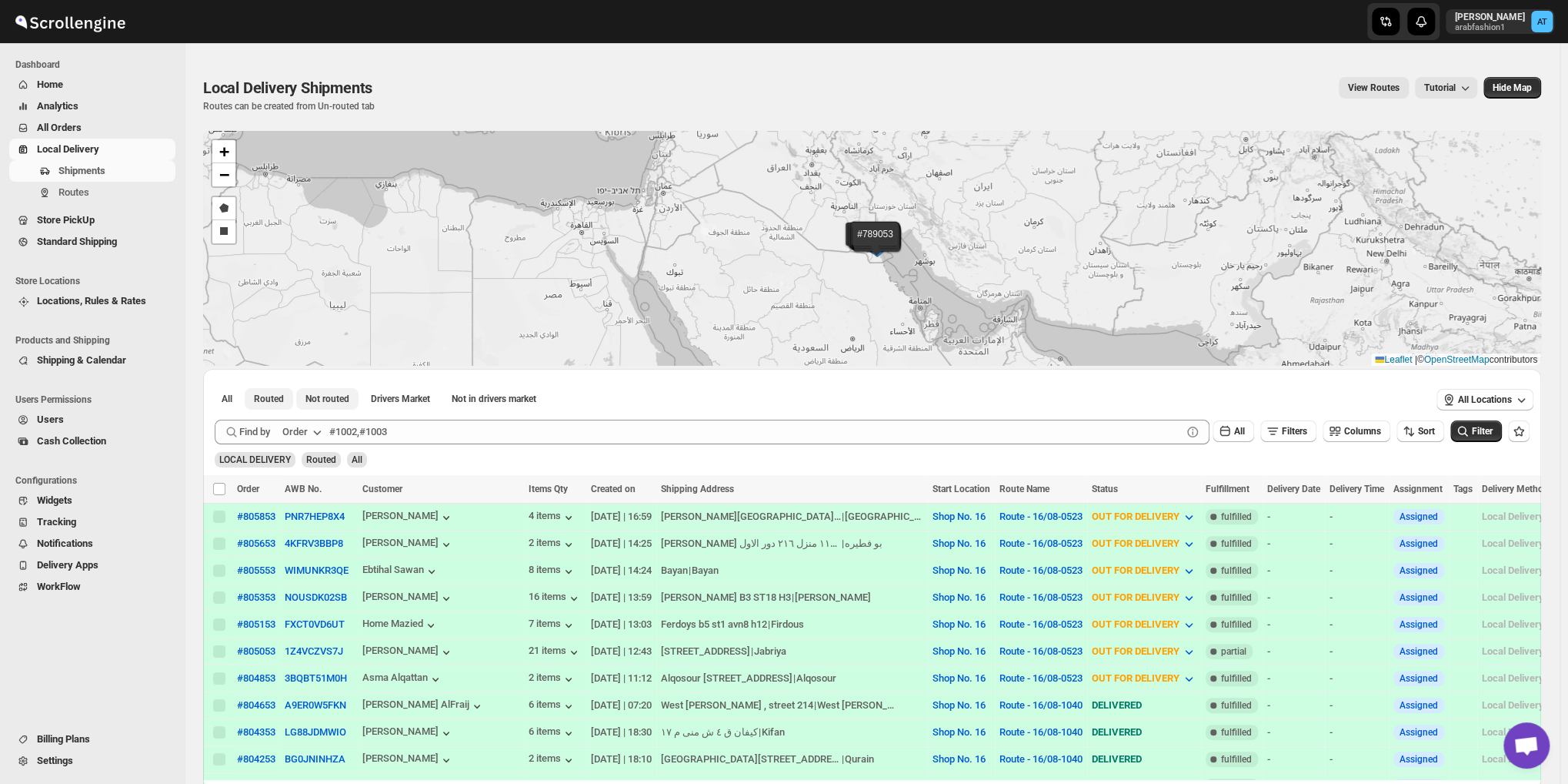
click at [353, 398] on button "Not routed" at bounding box center [328, 399] width 62 height 22
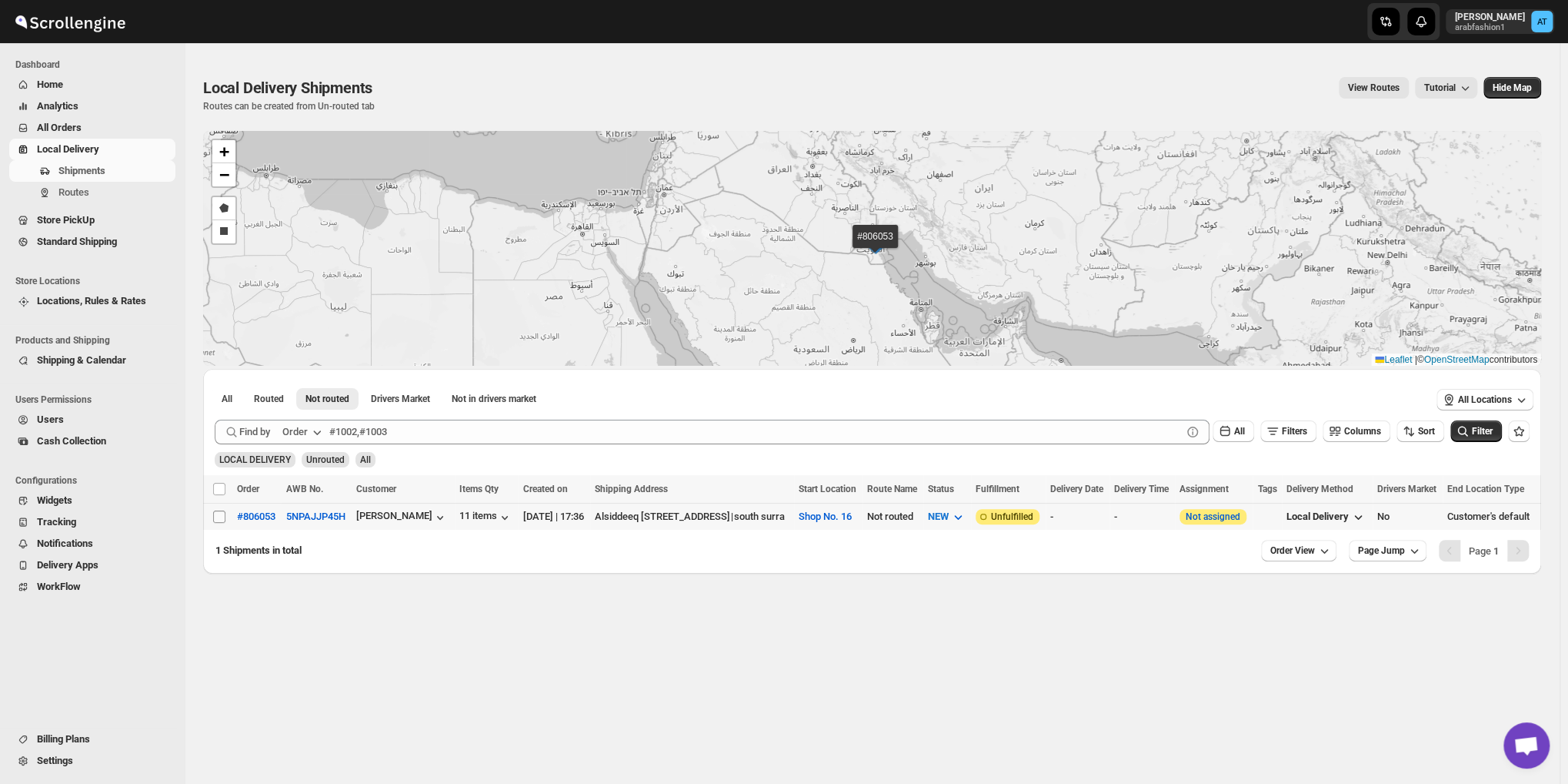
click at [219, 513] on input "Select shipment" at bounding box center [219, 517] width 12 height 12
checkbox input "true"
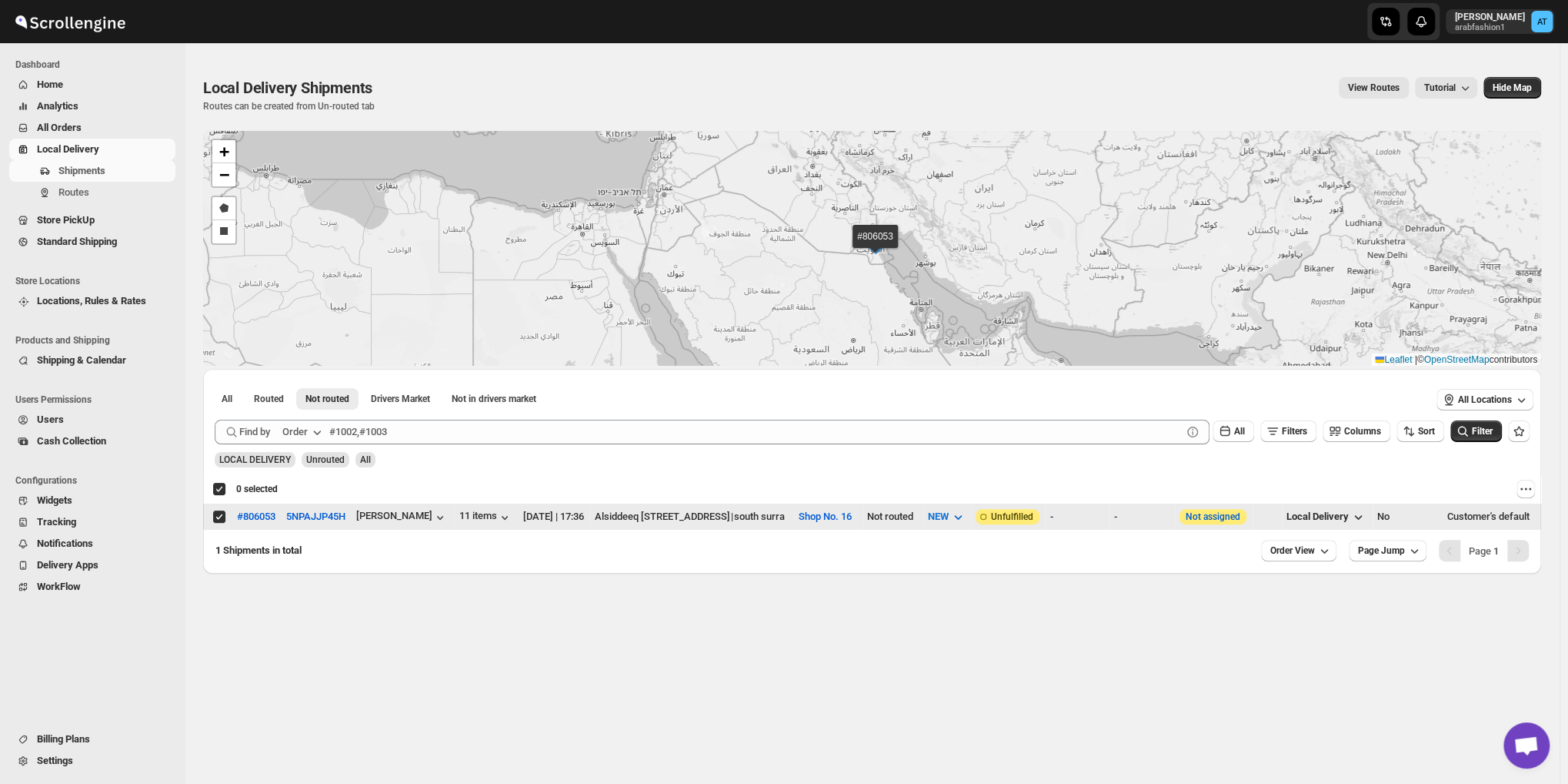
checkbox input "true"
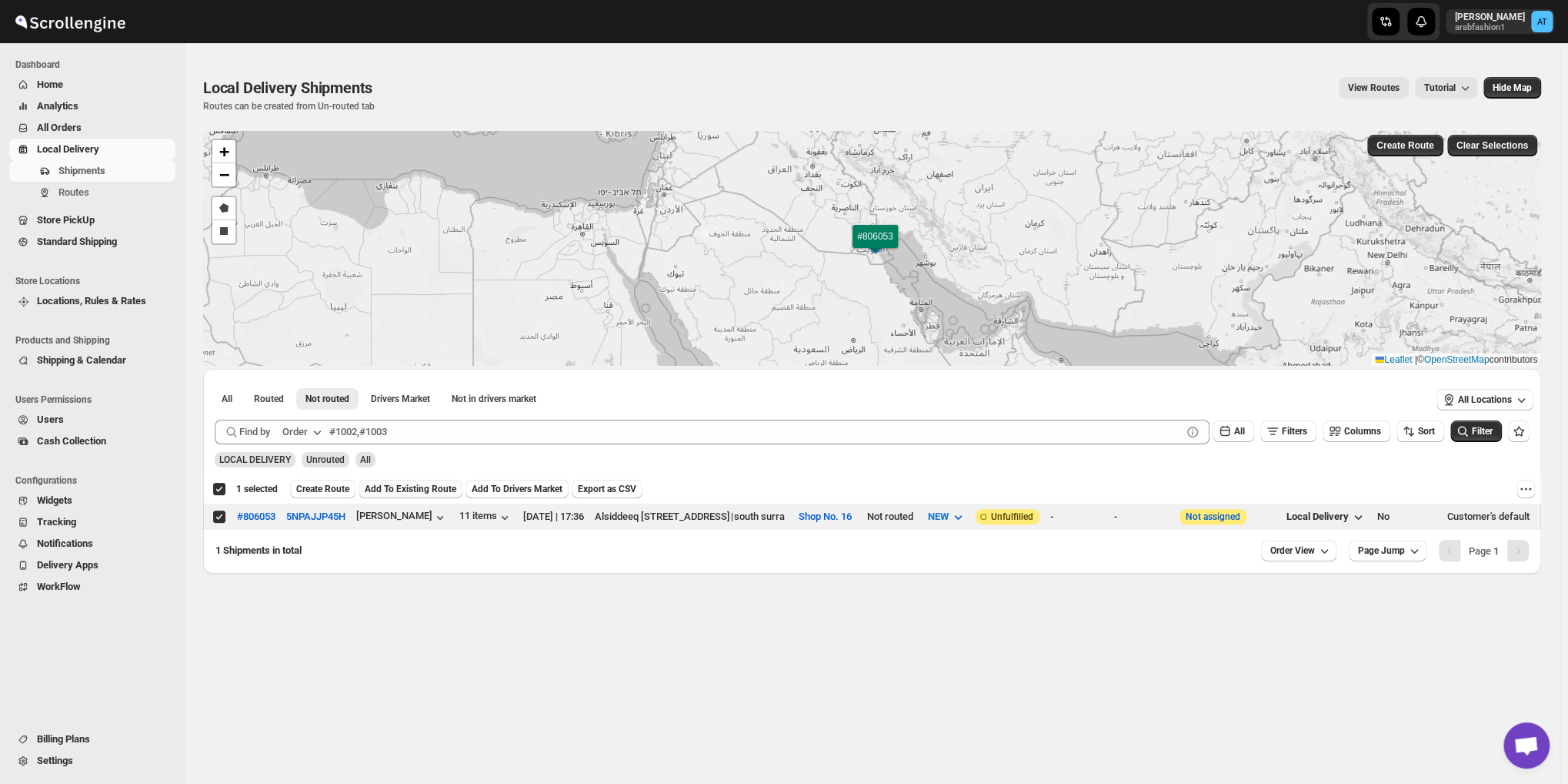
click at [405, 493] on span "Add To Existing Route" at bounding box center [411, 489] width 92 height 12
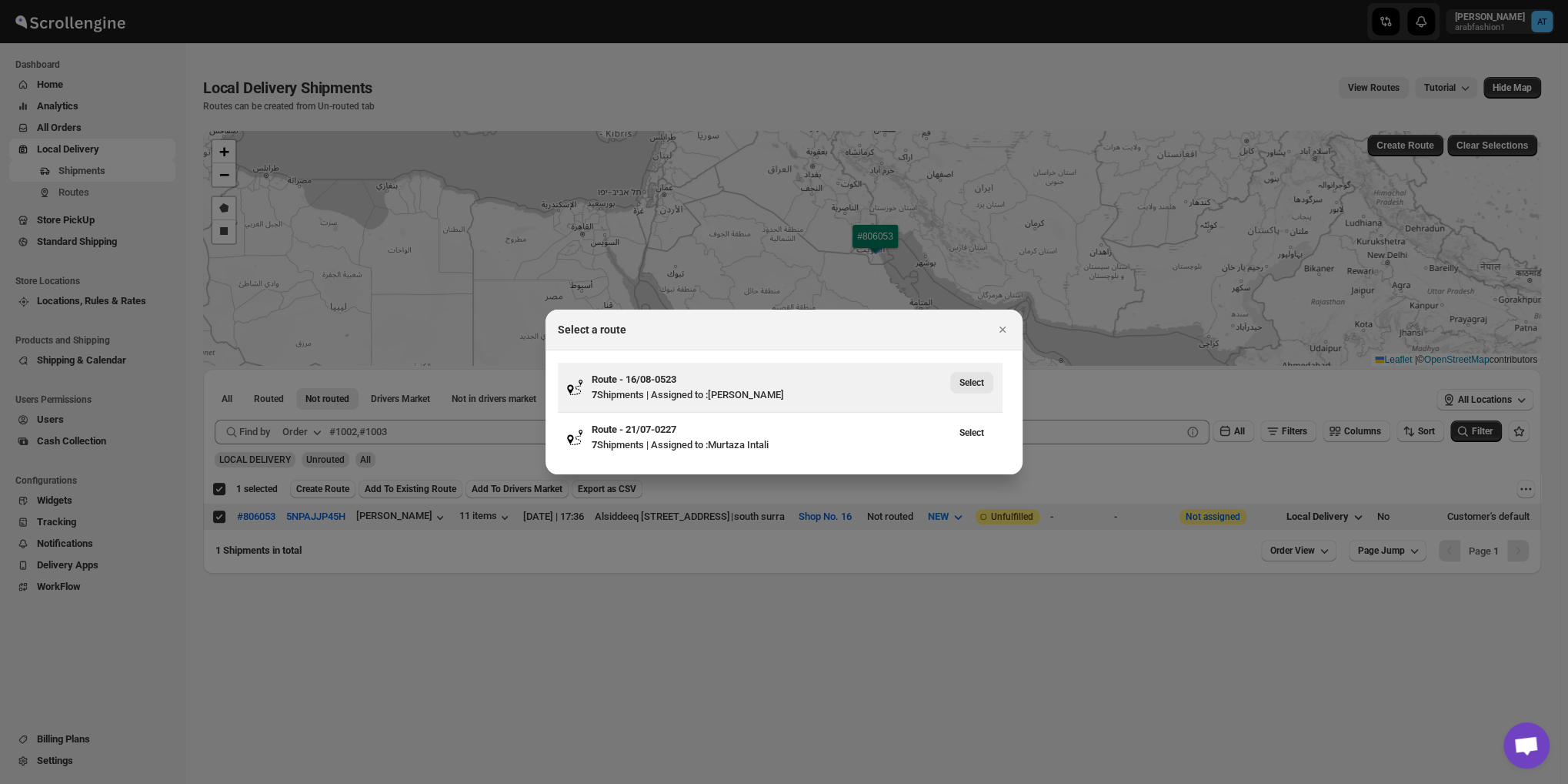
click at [979, 387] on span "Select" at bounding box center [972, 383] width 25 height 12
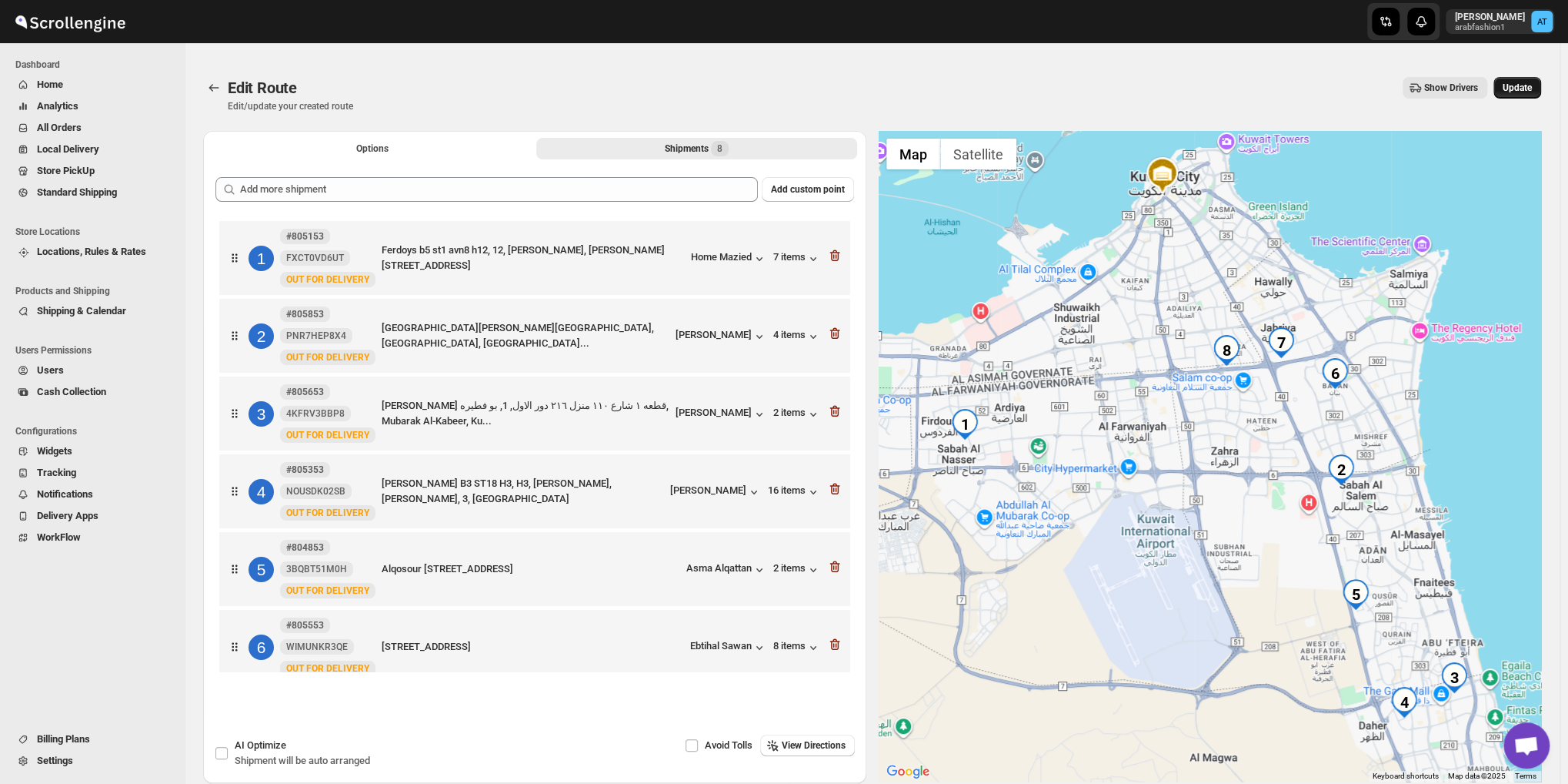
click at [1538, 95] on button "Update" at bounding box center [1517, 88] width 47 height 22
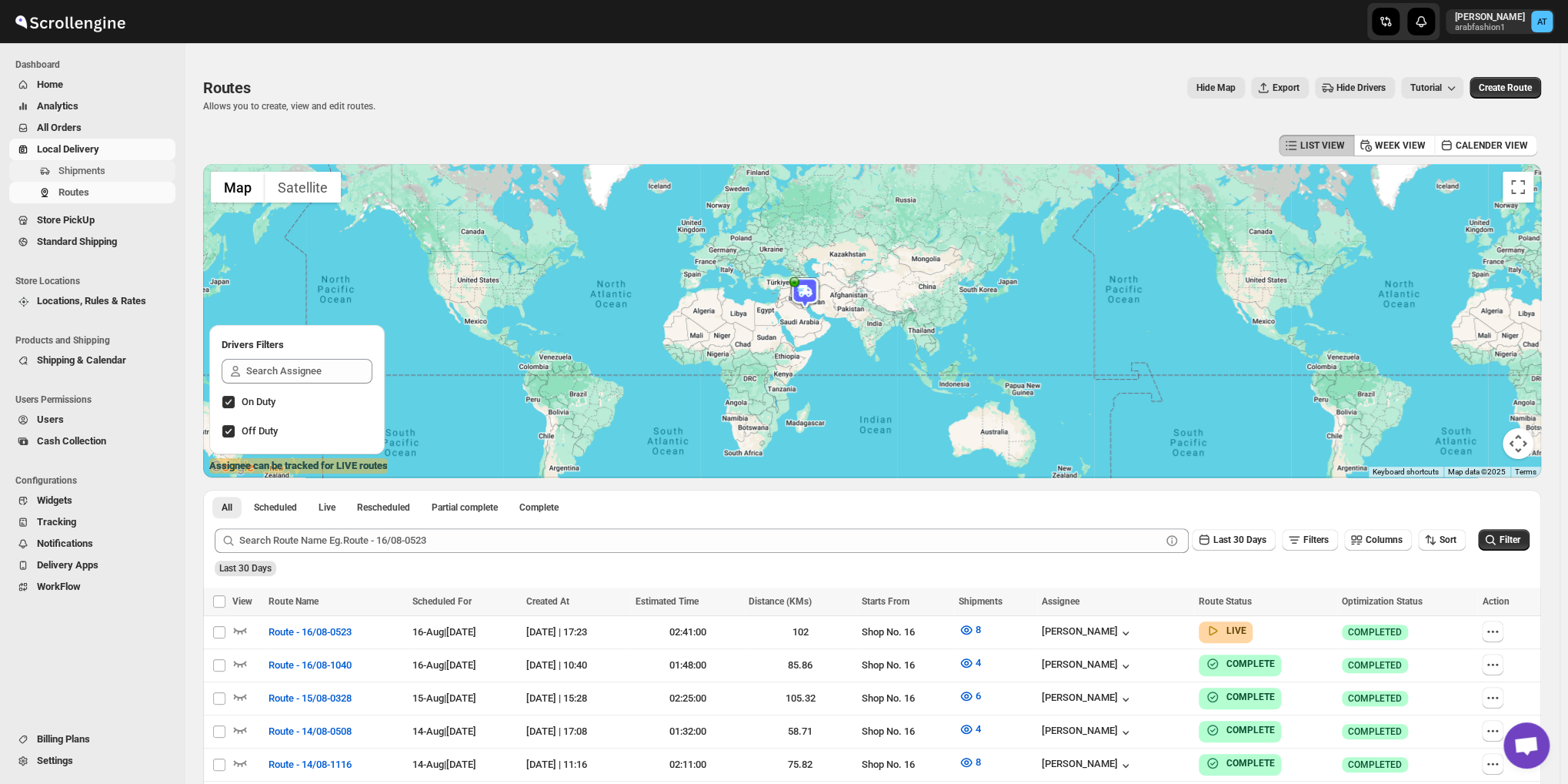
click at [91, 173] on span "Shipments" at bounding box center [82, 171] width 47 height 12
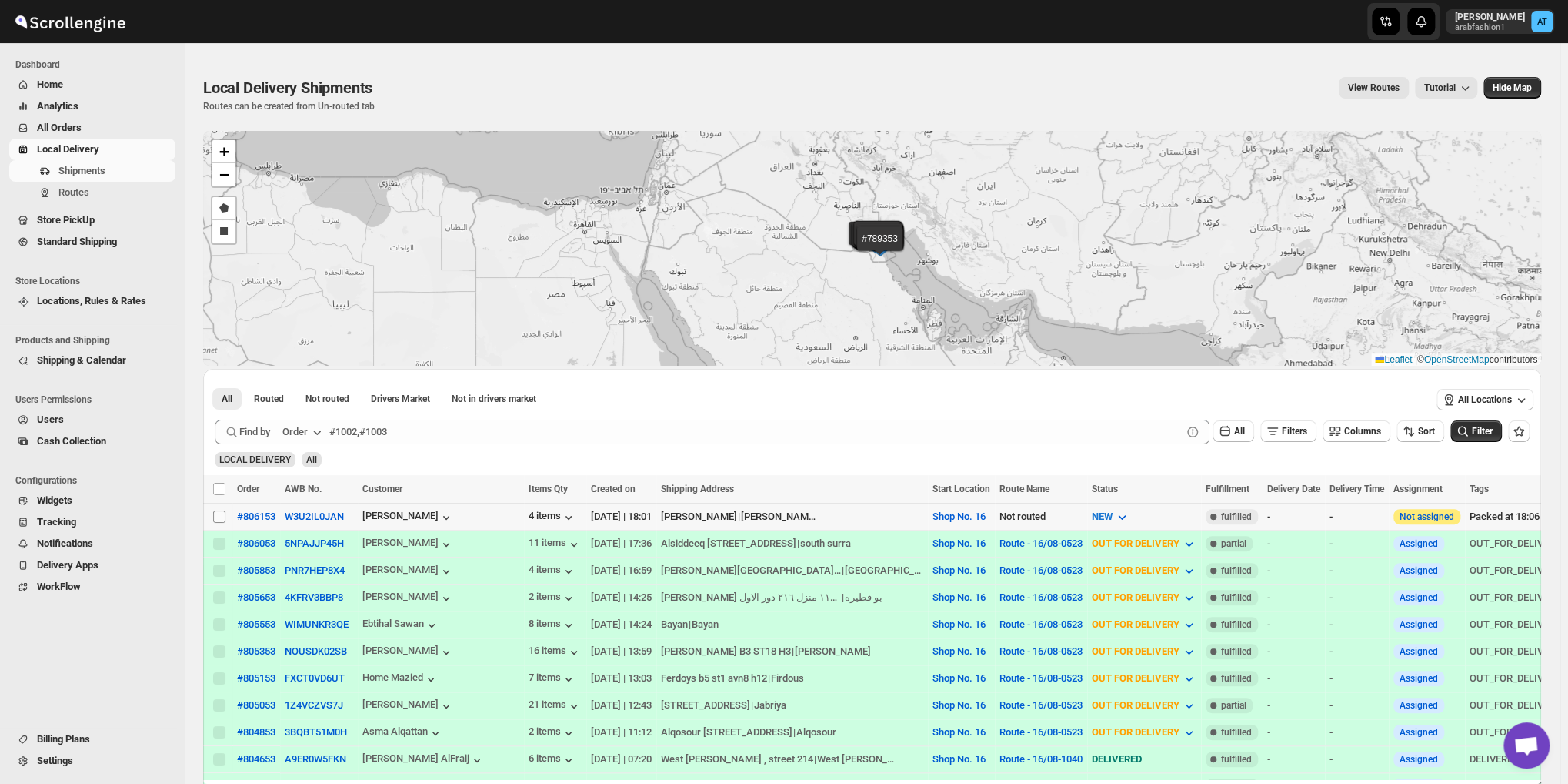
click at [219, 512] on input "Select shipment" at bounding box center [219, 517] width 12 height 12
checkbox input "true"
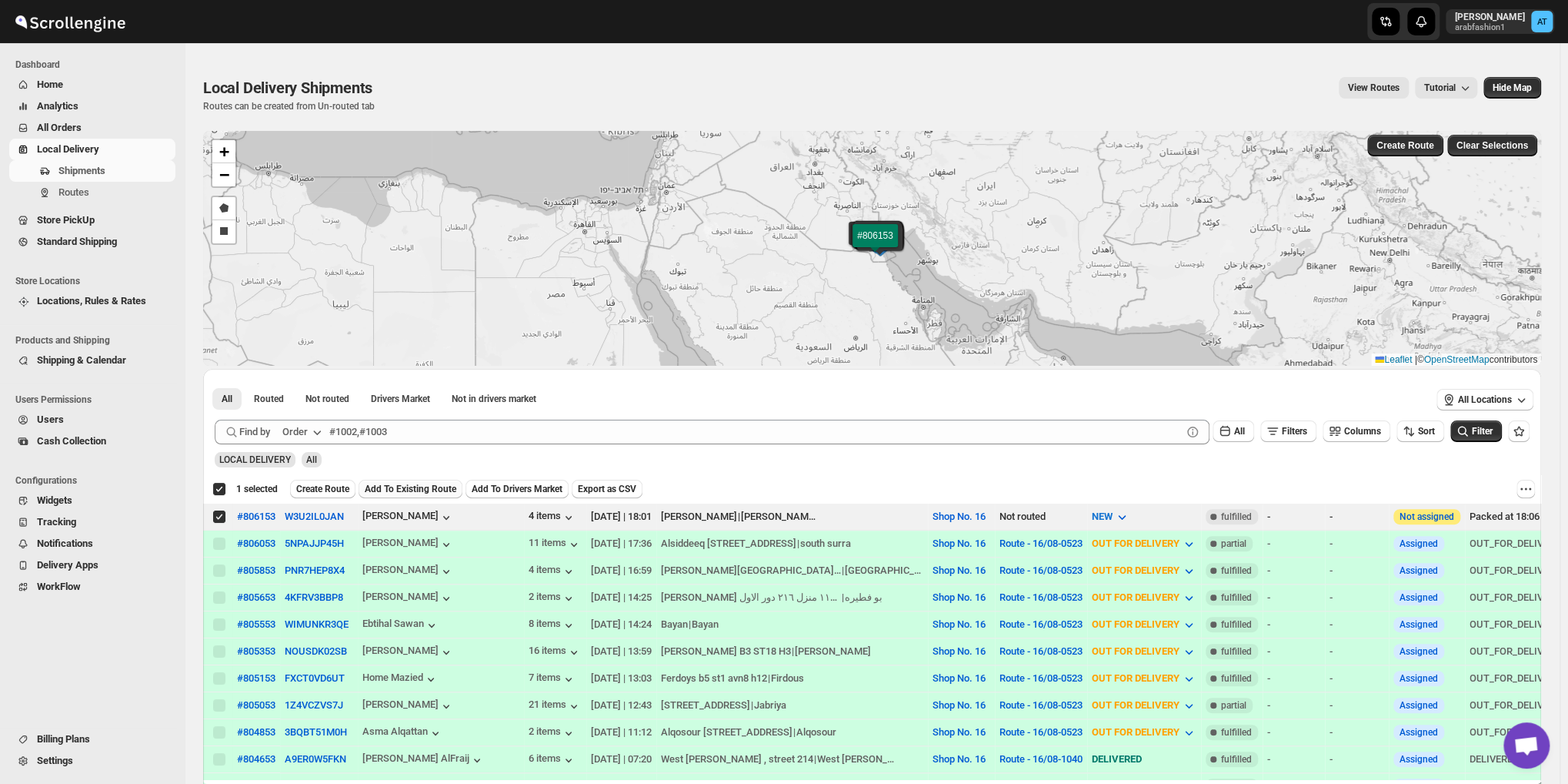
click at [397, 480] on button "Add To Existing Route" at bounding box center [410, 489] width 103 height 19
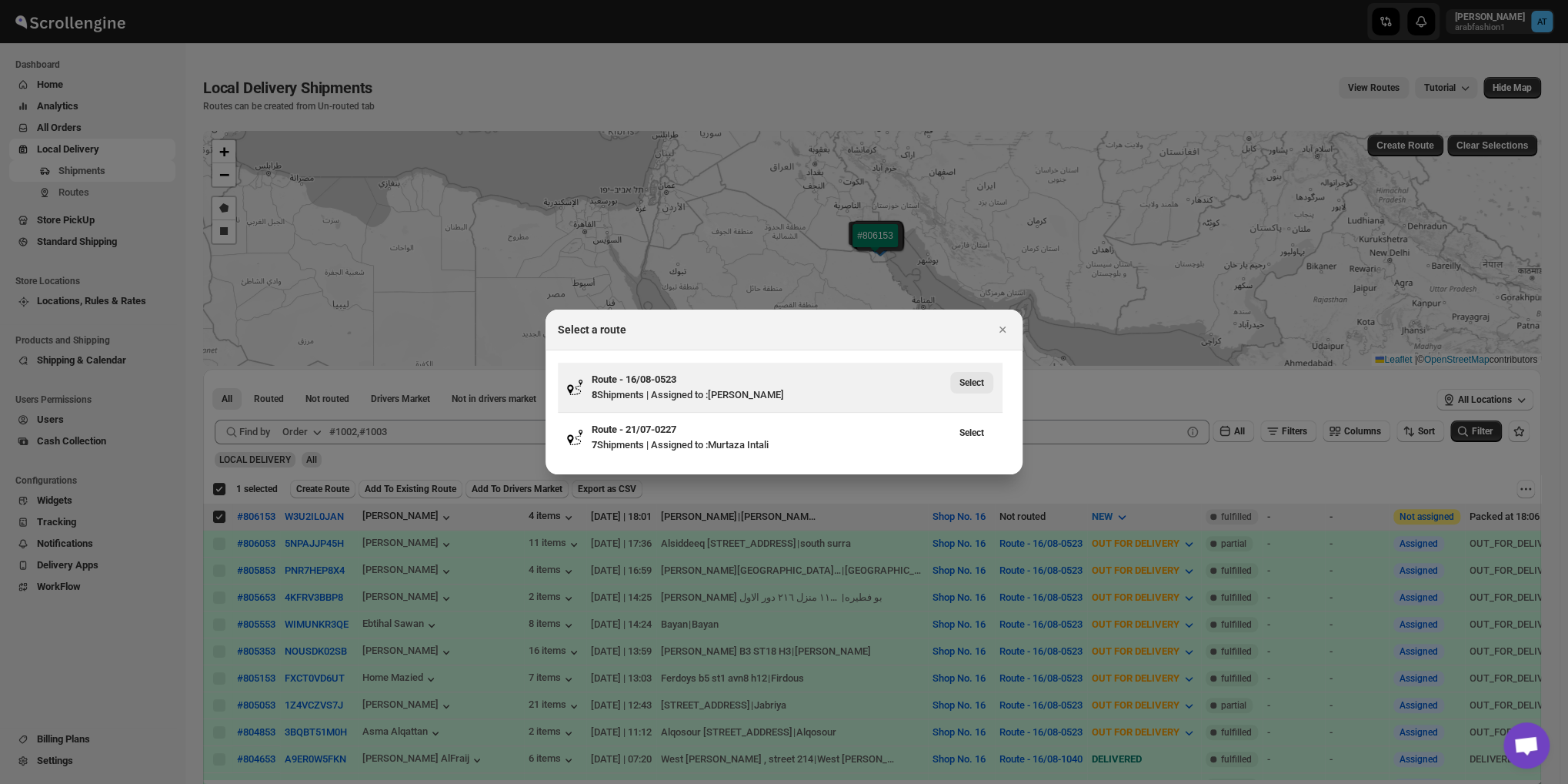
click at [962, 386] on span "Select" at bounding box center [972, 383] width 25 height 12
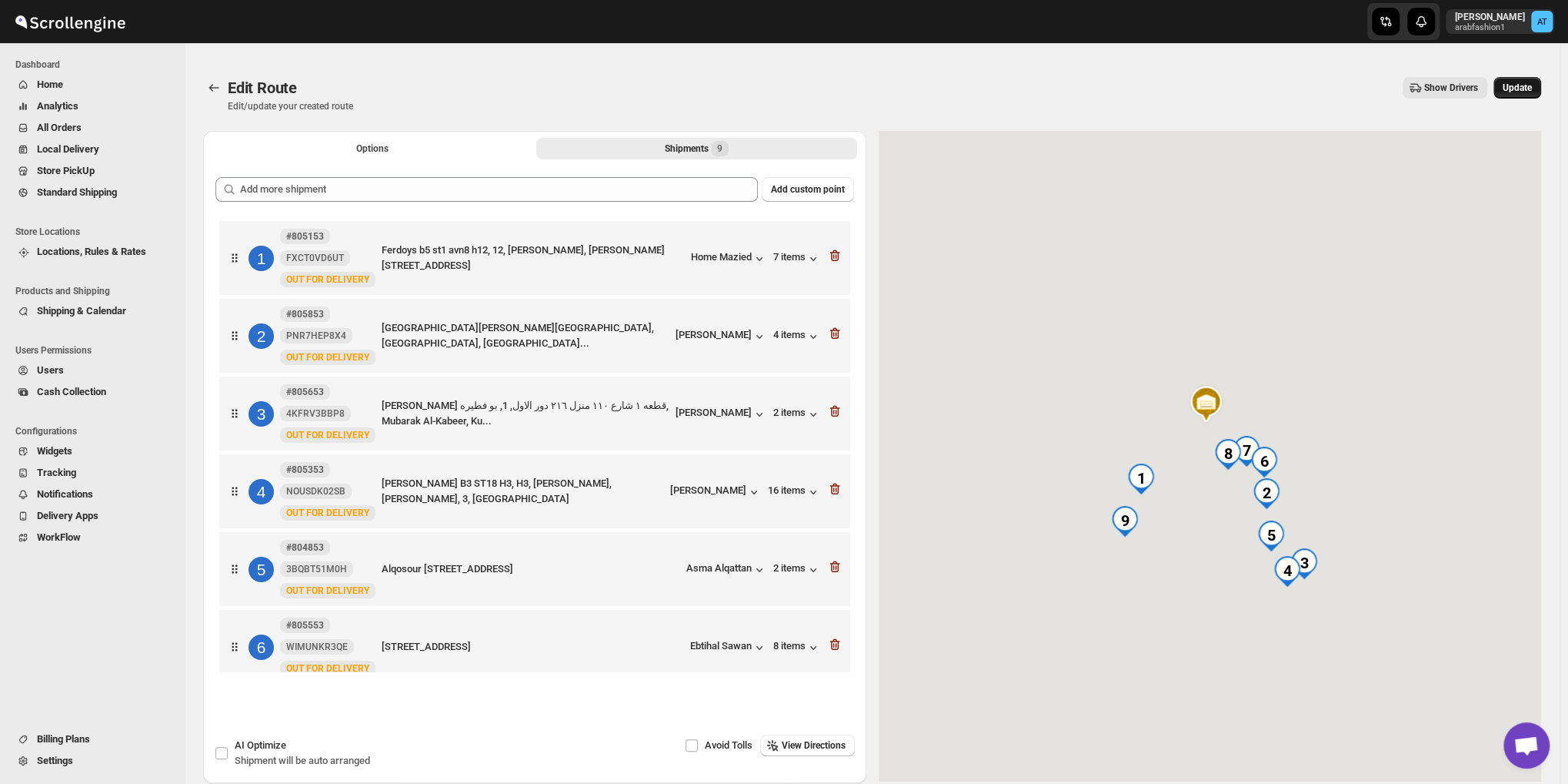
click at [1521, 90] on span "Update" at bounding box center [1517, 88] width 30 height 12
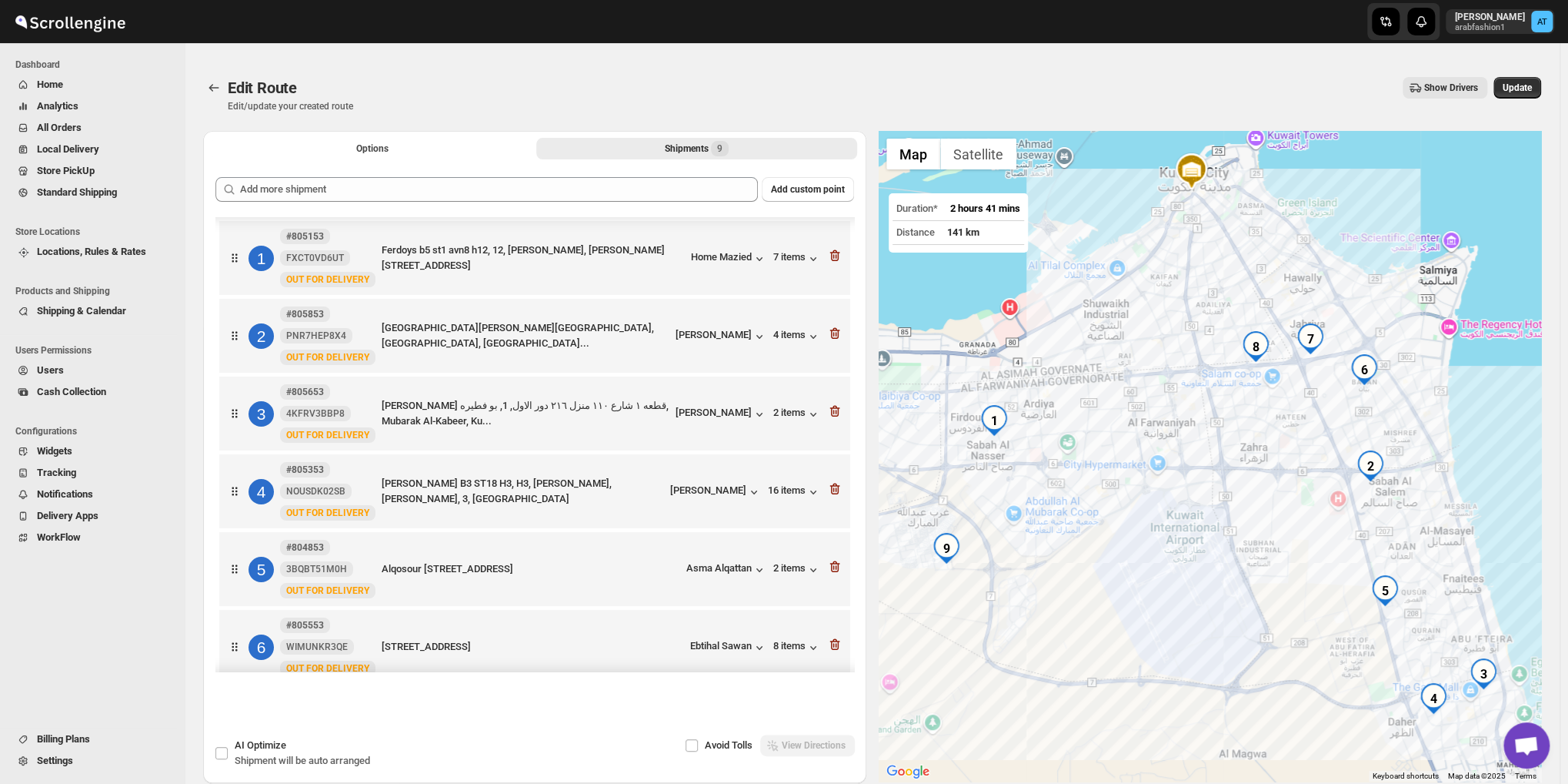
scroll to position [191, 0]
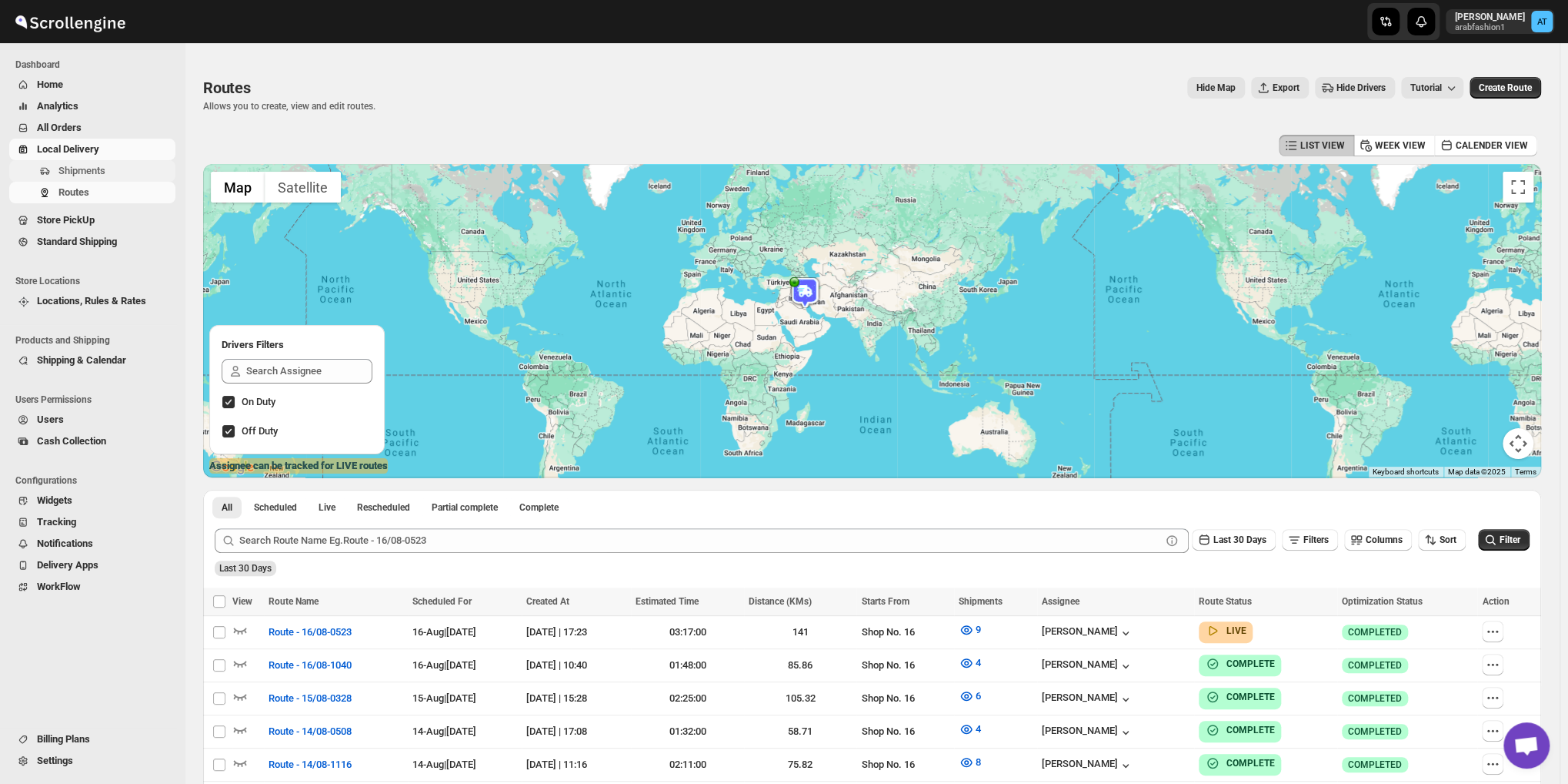
click at [93, 166] on span "Shipments" at bounding box center [82, 171] width 47 height 12
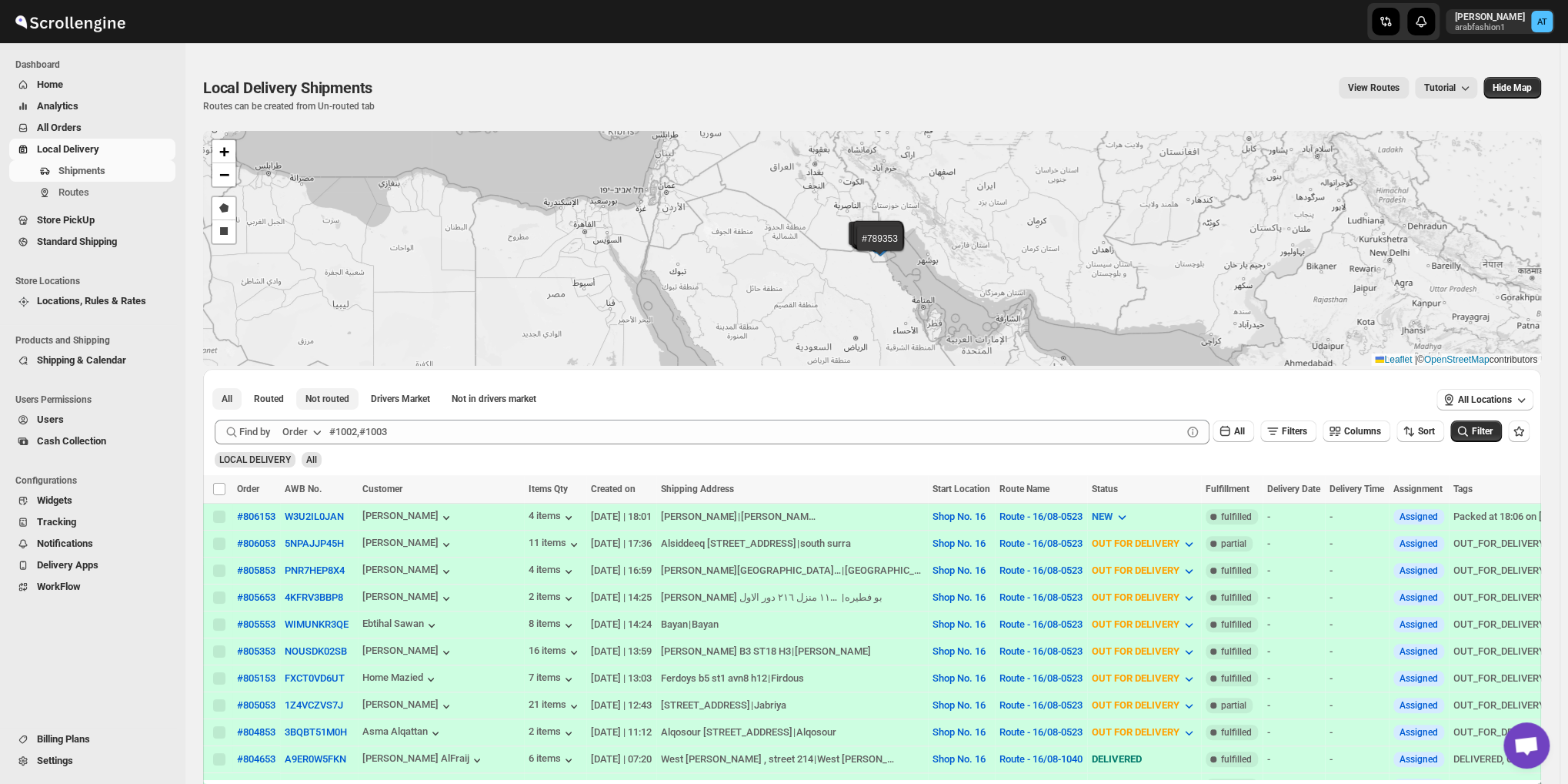
click at [315, 394] on span "Not routed" at bounding box center [328, 399] width 44 height 12
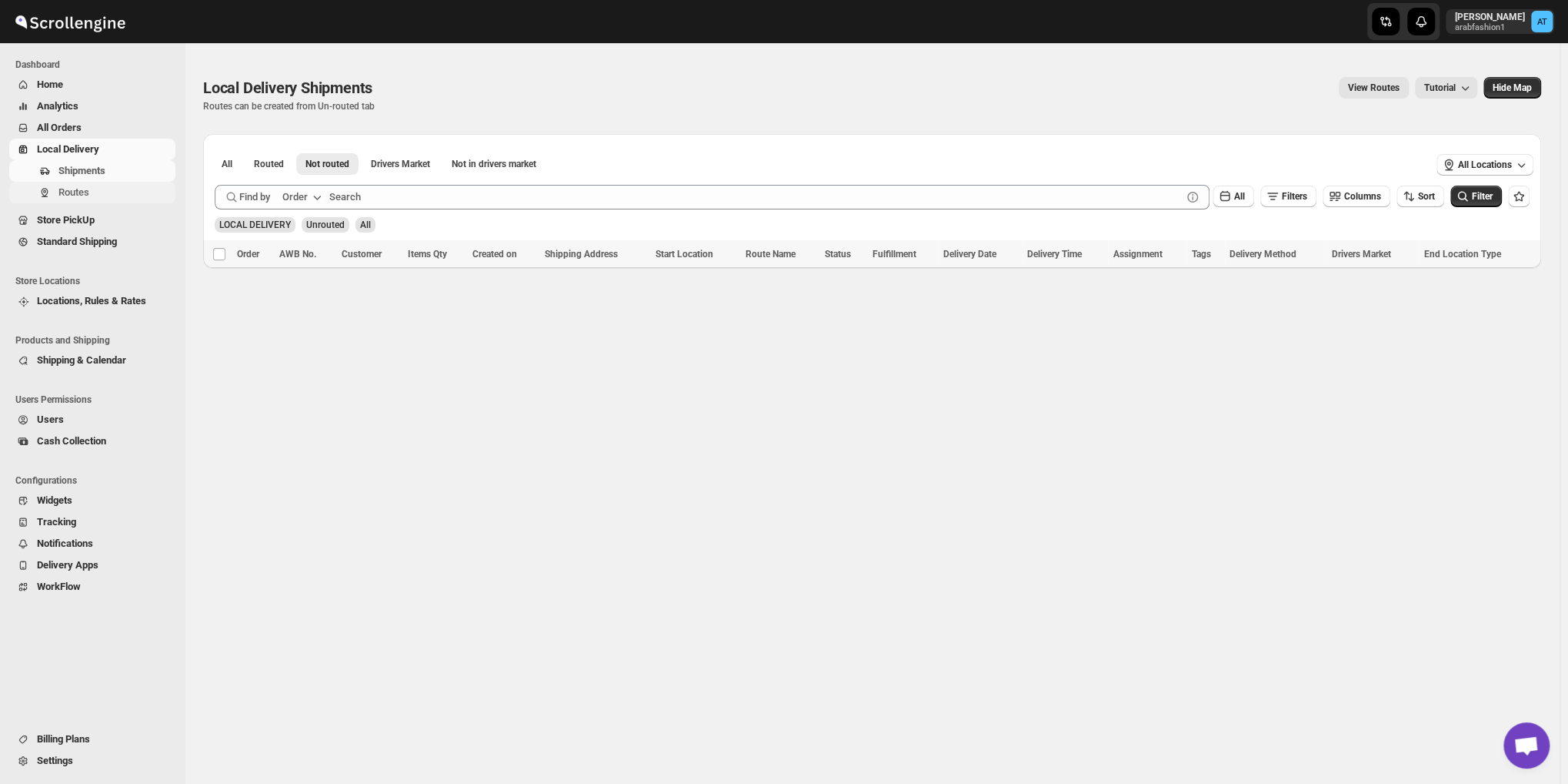
click at [60, 195] on span "Routes" at bounding box center [74, 192] width 31 height 12
